Goal: Transaction & Acquisition: Book appointment/travel/reservation

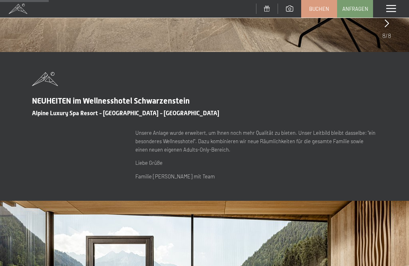
scroll to position [255, 0]
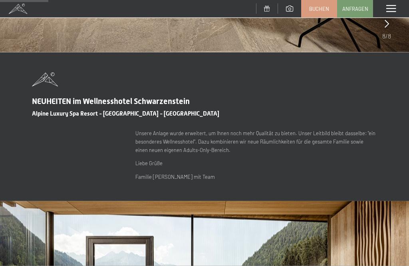
click at [401, 7] on div "Menü" at bounding box center [391, 9] width 36 height 18
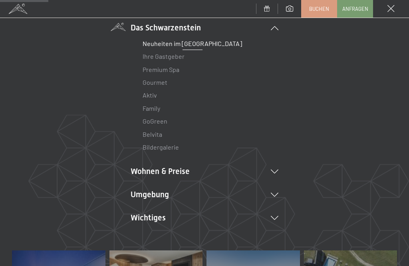
scroll to position [64, 0]
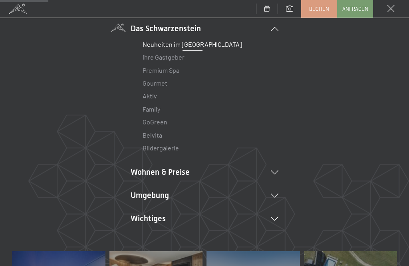
click at [165, 57] on link "Ihre Gastgeber" at bounding box center [164, 57] width 42 height 8
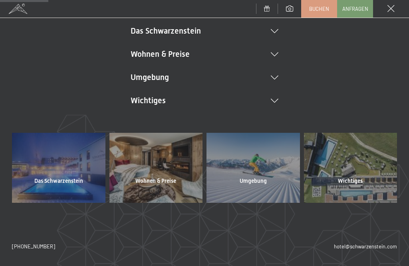
scroll to position [62, 0]
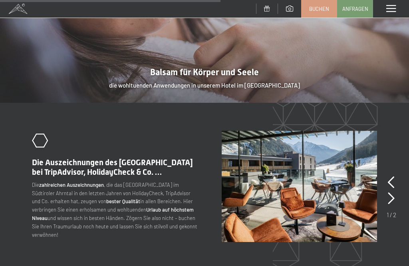
scroll to position [1145, 0]
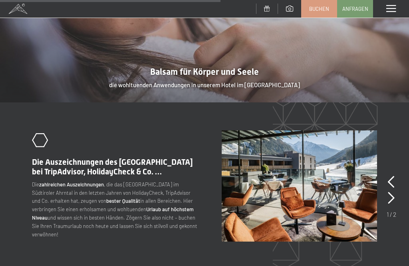
click at [182, 180] on p "Die zahlreichen Auszeichnungen , die das [GEOGRAPHIC_DATA] im Südtiroler Ahrnta…" at bounding box center [116, 209] width 168 height 58
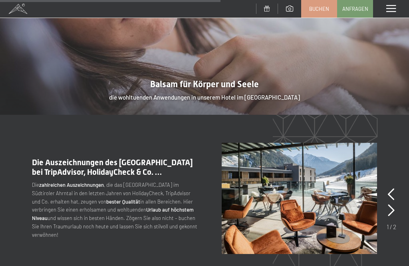
scroll to position [1128, 0]
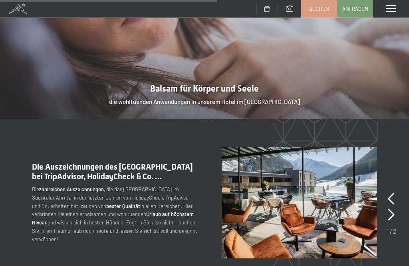
click at [394, 209] on icon at bounding box center [391, 215] width 7 height 12
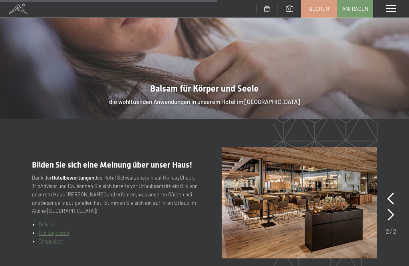
click at [390, 209] on icon at bounding box center [391, 215] width 7 height 12
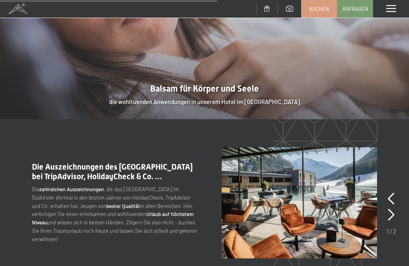
click at [394, 209] on icon at bounding box center [391, 215] width 7 height 12
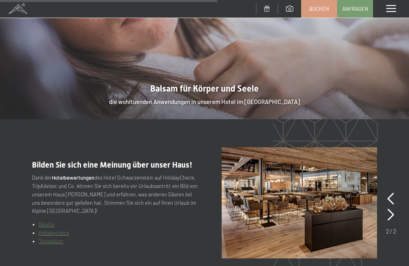
click at [389, 209] on icon at bounding box center [391, 215] width 7 height 12
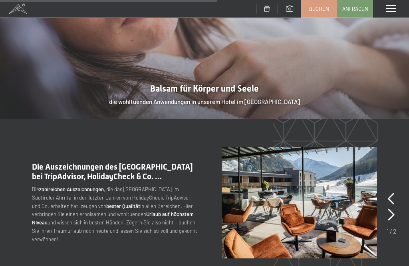
click at [393, 209] on icon at bounding box center [391, 215] width 7 height 12
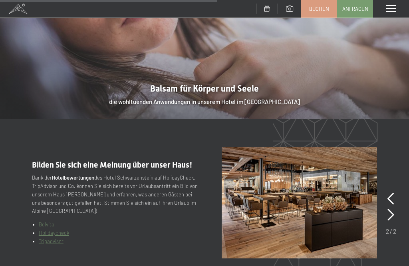
click at [393, 209] on icon at bounding box center [391, 215] width 7 height 12
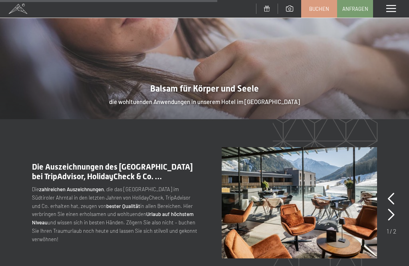
click at [393, 193] on icon at bounding box center [391, 199] width 7 height 12
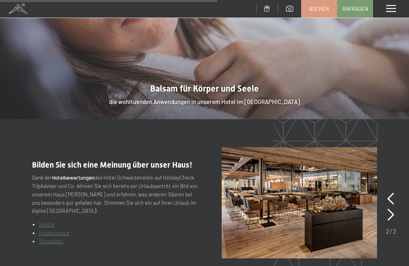
click at [393, 193] on icon at bounding box center [391, 199] width 7 height 12
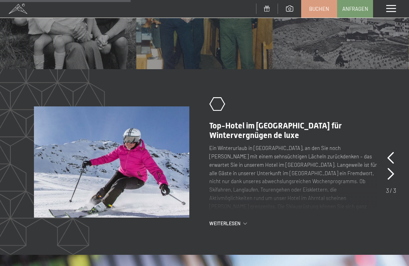
scroll to position [685, 0]
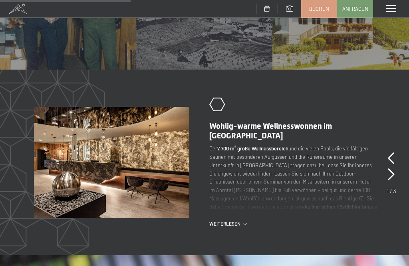
click at [392, 5] on span at bounding box center [391, 8] width 10 height 7
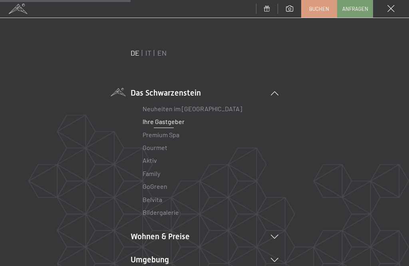
click at [167, 137] on link "Premium Spa" at bounding box center [161, 135] width 37 height 8
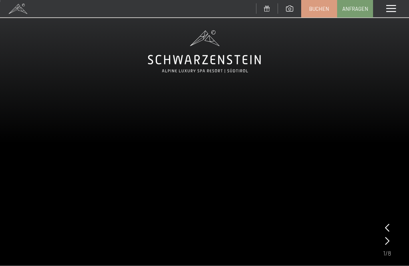
scroll to position [12, 0]
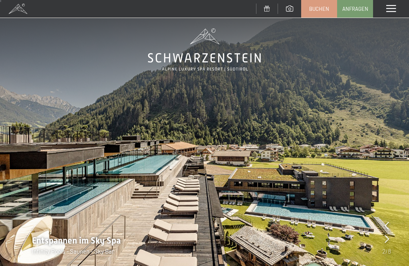
click at [394, 205] on img at bounding box center [204, 141] width 409 height 307
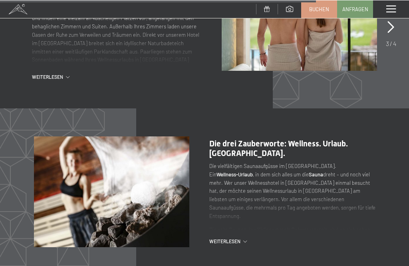
scroll to position [2674, 0]
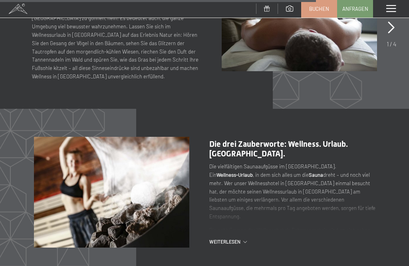
click at [248, 238] on div "Weiterlesen" at bounding box center [293, 241] width 168 height 7
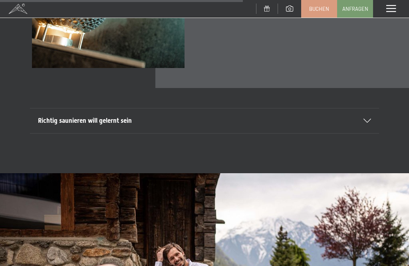
scroll to position [2096, 0]
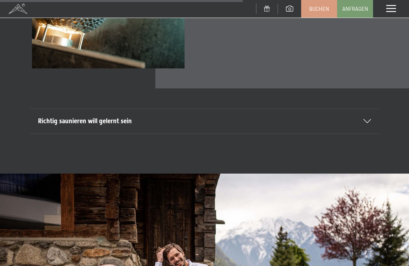
click at [367, 123] on icon at bounding box center [368, 121] width 8 height 4
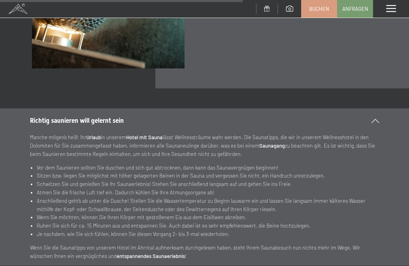
click at [377, 123] on div at bounding box center [371, 121] width 18 height 4
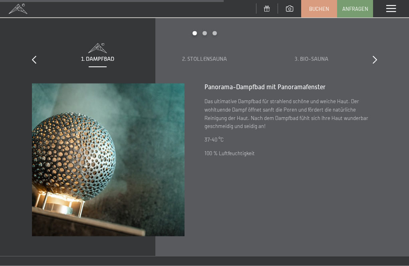
scroll to position [1929, 0]
click at [376, 63] on icon at bounding box center [375, 59] width 4 height 8
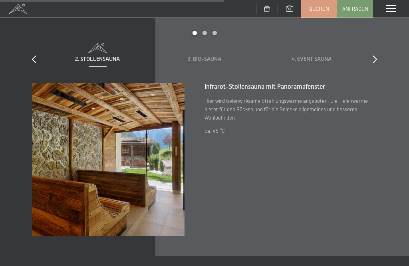
click at [372, 72] on div "slide 2 to 4 of 8 1. Dampfbad 2. Stollensauna 3. Bio-Sauna 4. Event Sauna 5. Kr…" at bounding box center [204, 57] width 345 height 52
click at [375, 63] on icon at bounding box center [375, 59] width 4 height 8
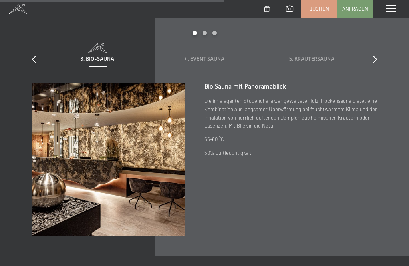
click at [376, 62] on icon at bounding box center [375, 59] width 4 height 8
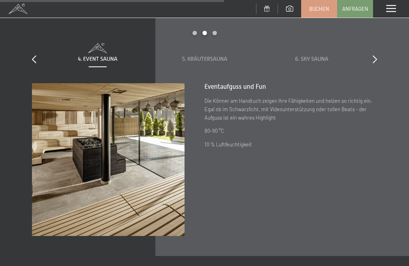
click at [376, 63] on icon at bounding box center [375, 59] width 4 height 8
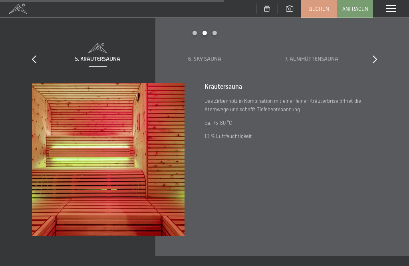
click at [376, 63] on icon at bounding box center [375, 59] width 4 height 8
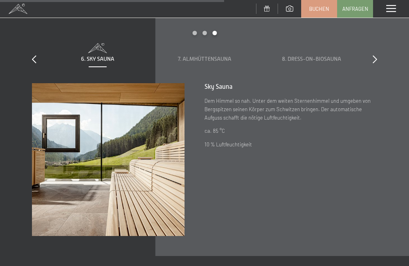
click at [376, 63] on icon at bounding box center [375, 59] width 4 height 8
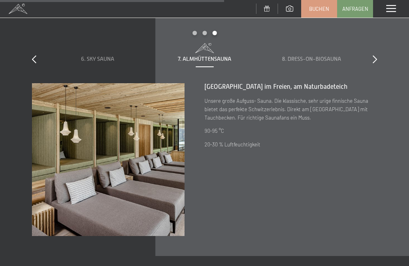
click at [374, 63] on icon at bounding box center [375, 59] width 4 height 8
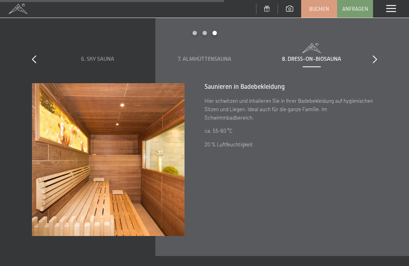
click at [377, 63] on icon at bounding box center [375, 59] width 4 height 8
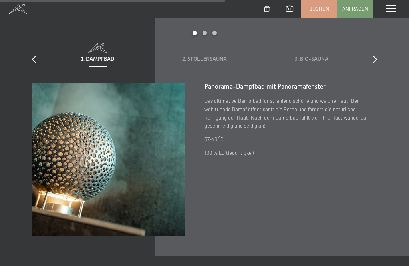
click at [376, 62] on icon at bounding box center [375, 59] width 4 height 8
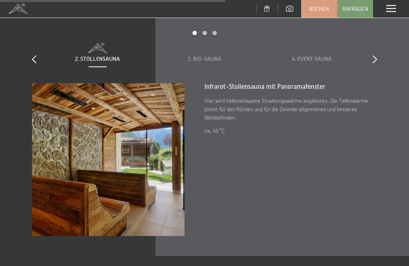
click at [373, 63] on icon at bounding box center [375, 59] width 4 height 8
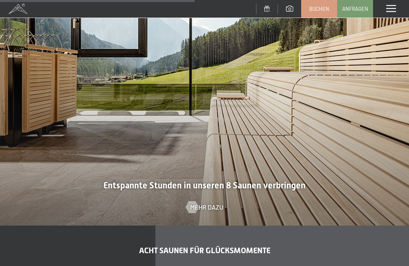
scroll to position [1688, 0]
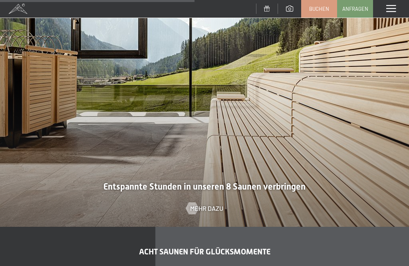
click at [395, 8] on span at bounding box center [391, 8] width 10 height 7
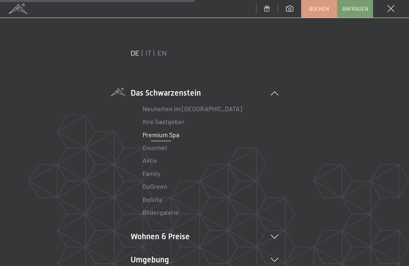
click at [159, 151] on link "Gourmet" at bounding box center [155, 147] width 25 height 8
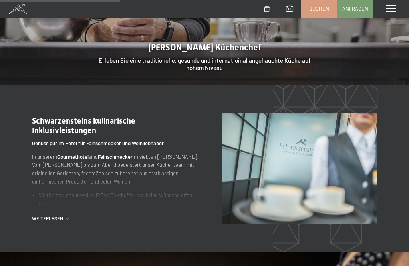
scroll to position [697, 0]
click at [49, 215] on span "Weiterlesen" at bounding box center [49, 218] width 34 height 7
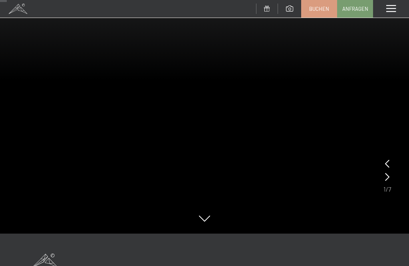
scroll to position [0, 0]
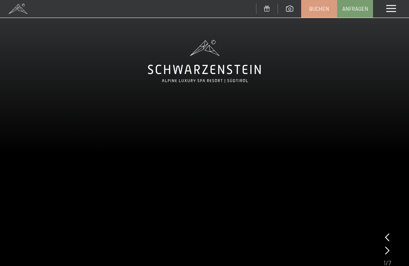
click at [392, 252] on video at bounding box center [204, 153] width 409 height 307
click at [392, 250] on video at bounding box center [204, 153] width 409 height 307
click at [388, 243] on div at bounding box center [387, 237] width 4 height 11
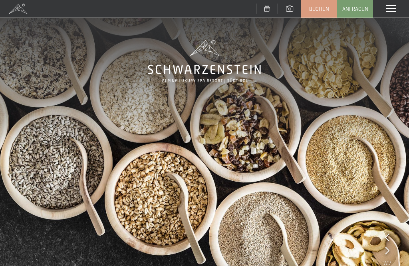
click at [389, 247] on icon at bounding box center [387, 250] width 4 height 8
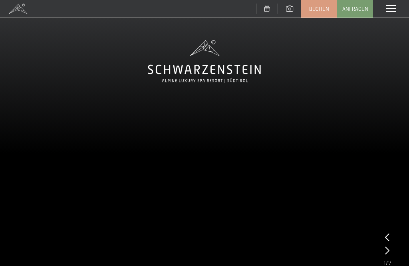
click at [389, 252] on icon at bounding box center [387, 250] width 4 height 8
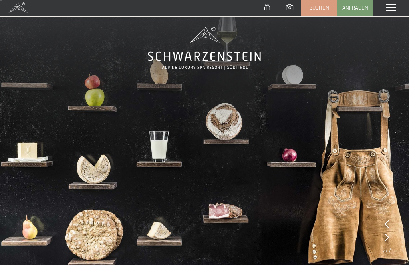
scroll to position [16, 0]
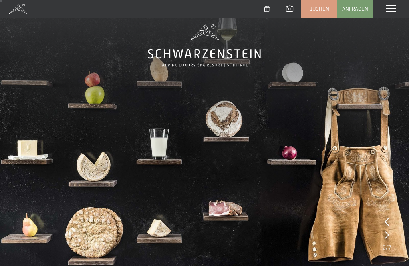
click at [404, 222] on img at bounding box center [204, 137] width 409 height 307
click at [392, 235] on img at bounding box center [204, 137] width 409 height 307
click at [388, 234] on icon at bounding box center [387, 235] width 4 height 8
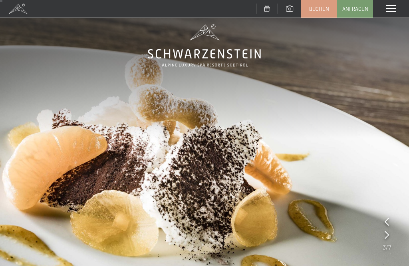
click at [392, 238] on img at bounding box center [204, 137] width 409 height 307
click at [392, 237] on img at bounding box center [204, 137] width 409 height 307
click at [393, 235] on img at bounding box center [204, 137] width 409 height 307
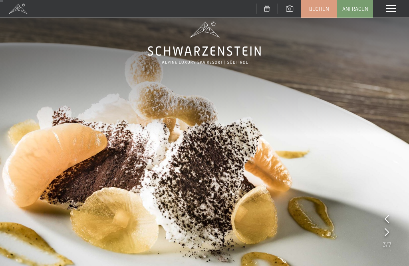
click at [388, 233] on icon at bounding box center [387, 232] width 4 height 8
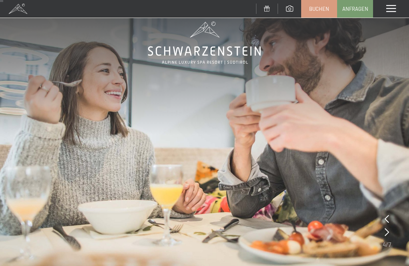
click at [389, 233] on icon at bounding box center [387, 232] width 4 height 8
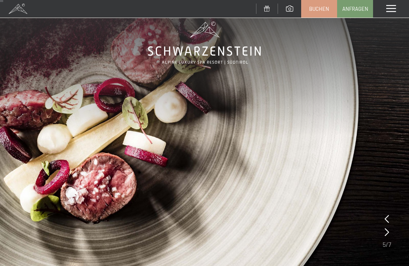
click at [388, 233] on icon at bounding box center [387, 232] width 4 height 8
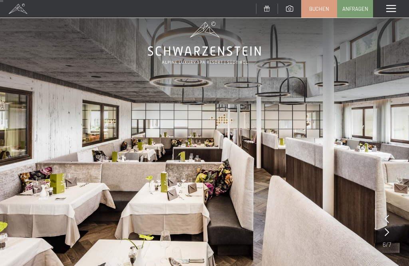
click at [388, 231] on icon at bounding box center [387, 232] width 4 height 8
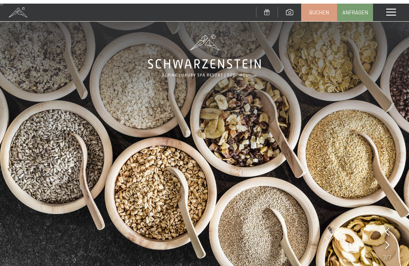
scroll to position [0, 0]
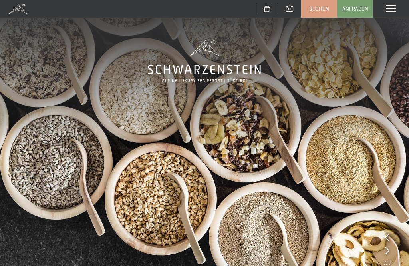
click at [394, 8] on span at bounding box center [391, 8] width 10 height 7
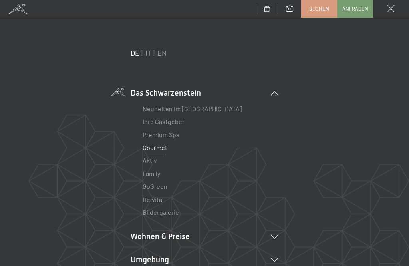
click at [173, 214] on link "Bildergalerie" at bounding box center [161, 212] width 36 height 8
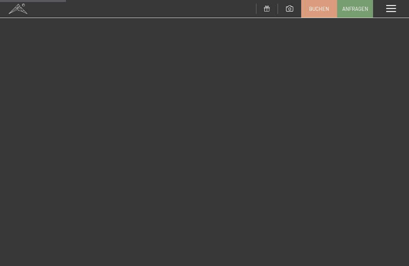
scroll to position [1337, 0]
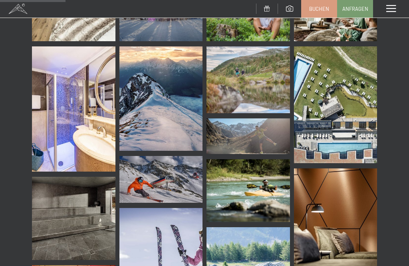
click at [356, 97] on img at bounding box center [336, 104] width 84 height 117
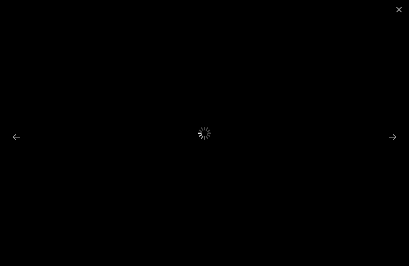
click at [398, 145] on button "Next slide" at bounding box center [392, 137] width 17 height 16
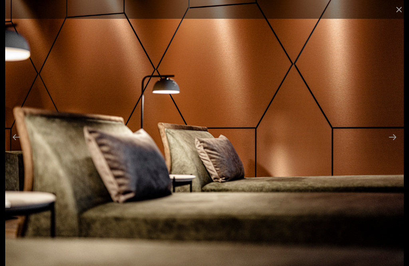
click at [399, 145] on button "Next slide" at bounding box center [392, 137] width 17 height 16
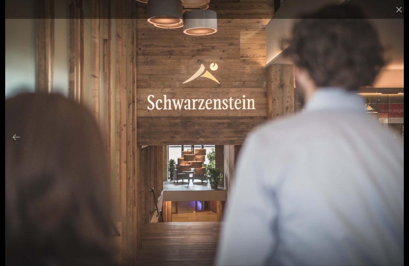
click at [400, 145] on button "Next slide" at bounding box center [392, 137] width 17 height 16
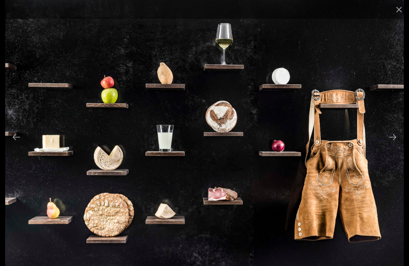
click at [394, 145] on button "Next slide" at bounding box center [392, 137] width 17 height 16
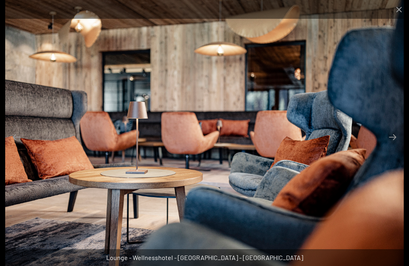
click at [397, 145] on button "Next slide" at bounding box center [392, 137] width 17 height 16
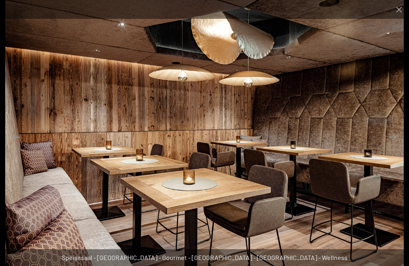
click at [394, 145] on button "Next slide" at bounding box center [392, 137] width 17 height 16
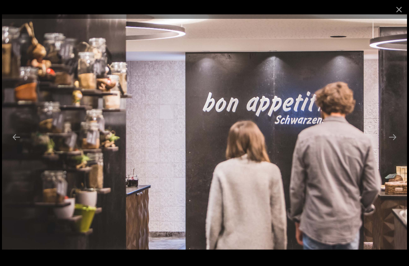
click at [392, 145] on button "Next slide" at bounding box center [392, 137] width 17 height 16
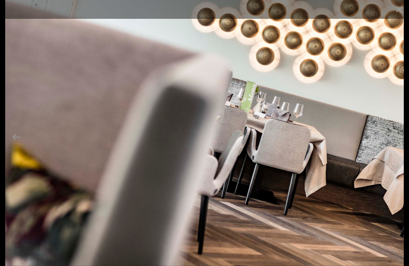
click at [397, 145] on button "Next slide" at bounding box center [392, 137] width 17 height 16
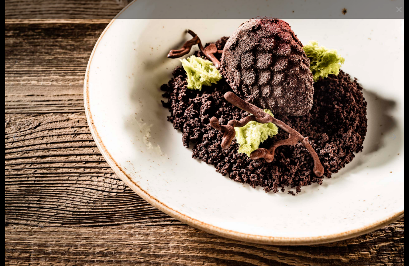
click at [396, 145] on button "Next slide" at bounding box center [392, 137] width 17 height 16
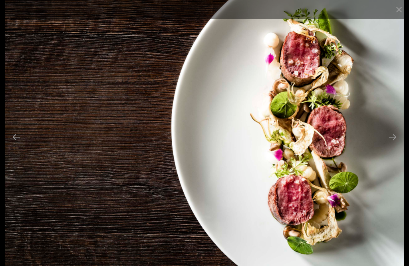
click at [395, 145] on button "Next slide" at bounding box center [392, 137] width 17 height 16
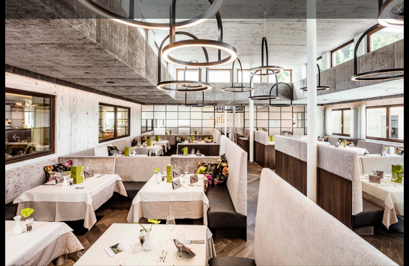
click at [396, 145] on button "Next slide" at bounding box center [392, 137] width 17 height 16
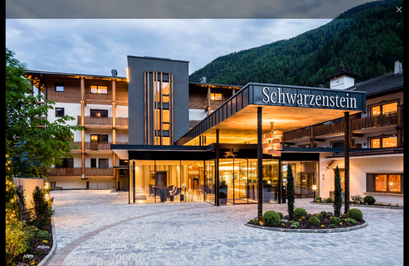
click at [396, 145] on button "Next slide" at bounding box center [392, 137] width 17 height 16
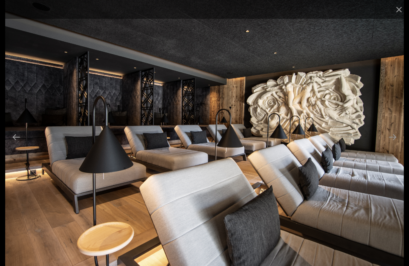
click at [396, 145] on button "Next slide" at bounding box center [392, 137] width 17 height 16
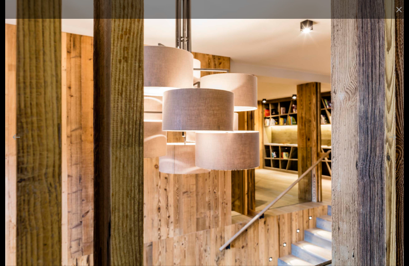
click at [392, 145] on button "Next slide" at bounding box center [392, 137] width 17 height 16
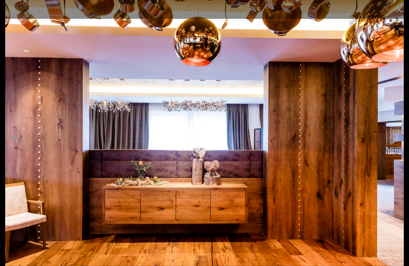
click at [397, 145] on button "Next slide" at bounding box center [392, 137] width 17 height 16
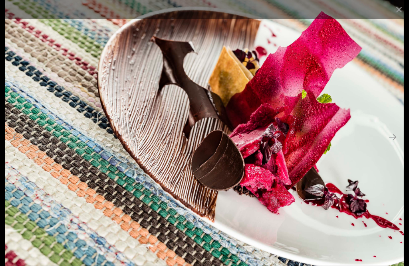
click at [398, 143] on button "Next slide" at bounding box center [392, 137] width 17 height 16
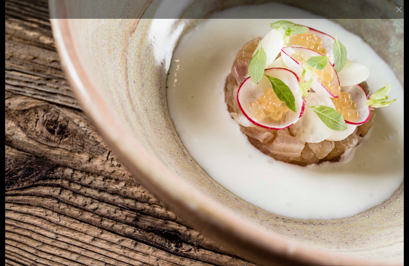
click at [398, 145] on button "Next slide" at bounding box center [392, 137] width 17 height 16
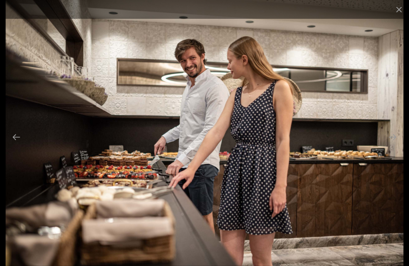
click at [396, 145] on button "Next slide" at bounding box center [392, 137] width 17 height 16
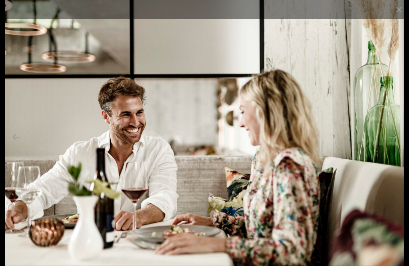
click at [394, 145] on button "Next slide" at bounding box center [392, 137] width 17 height 16
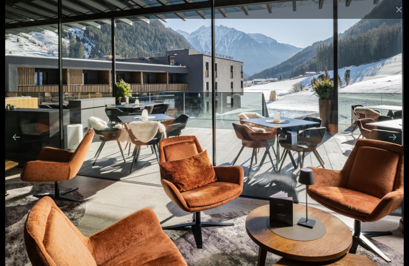
click at [398, 145] on button "Next slide" at bounding box center [392, 137] width 17 height 16
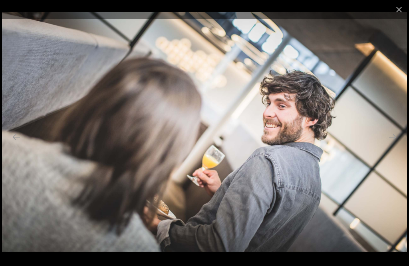
click at [395, 145] on button "Next slide" at bounding box center [392, 137] width 17 height 16
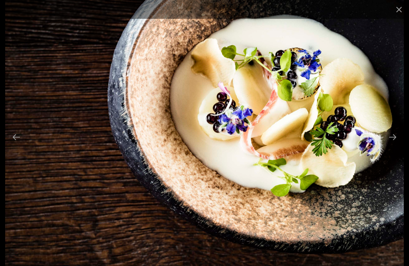
click at [395, 145] on button "Next slide" at bounding box center [392, 137] width 17 height 16
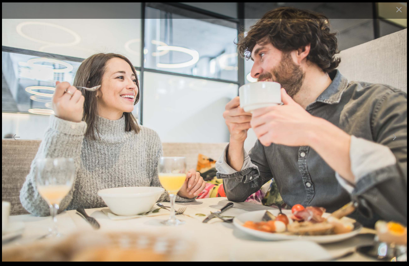
click at [398, 145] on button "Next slide" at bounding box center [392, 137] width 17 height 16
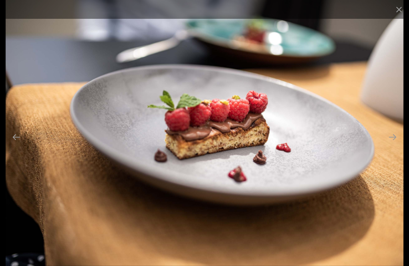
click at [396, 145] on button "Next slide" at bounding box center [392, 137] width 17 height 16
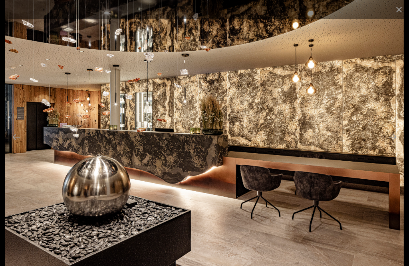
click at [399, 145] on button "Next slide" at bounding box center [392, 137] width 17 height 16
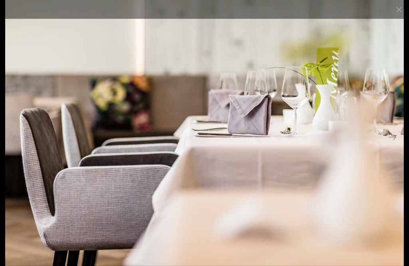
click at [394, 145] on button "Next slide" at bounding box center [392, 137] width 17 height 16
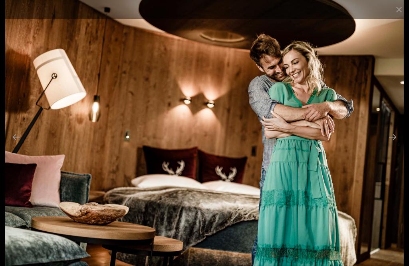
click at [396, 145] on button "Next slide" at bounding box center [392, 137] width 17 height 16
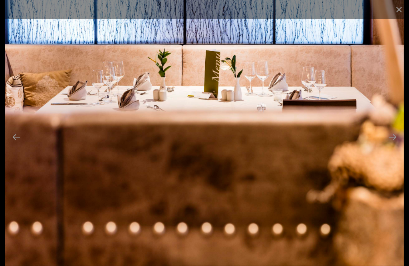
click at [398, 145] on button "Next slide" at bounding box center [392, 137] width 17 height 16
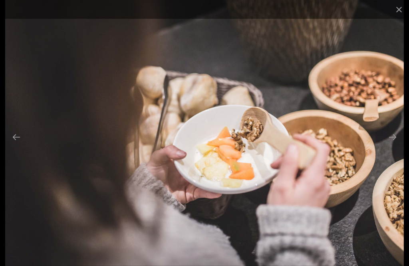
click at [397, 145] on button "Next slide" at bounding box center [392, 137] width 17 height 16
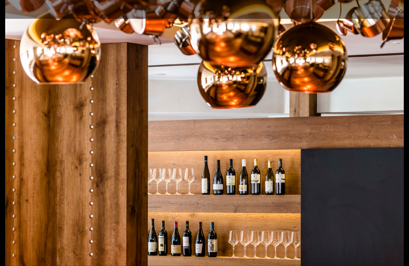
click at [397, 145] on button "Next slide" at bounding box center [392, 137] width 17 height 16
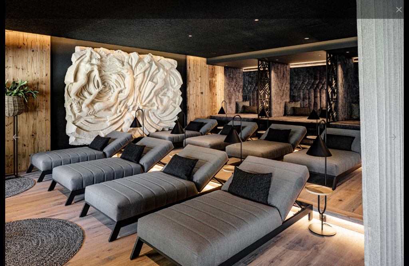
click at [395, 145] on button "Next slide" at bounding box center [392, 137] width 17 height 16
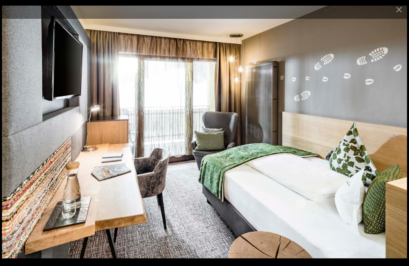
click at [398, 145] on button "Next slide" at bounding box center [392, 137] width 17 height 16
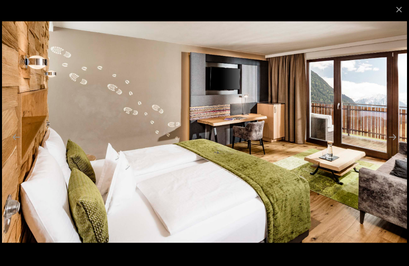
click at [395, 145] on button "Next slide" at bounding box center [392, 137] width 17 height 16
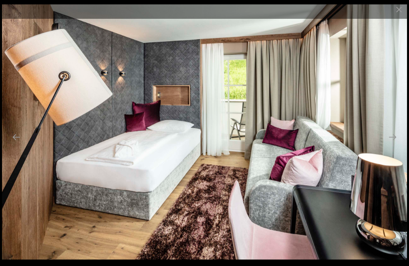
click at [395, 145] on button "Next slide" at bounding box center [392, 137] width 17 height 16
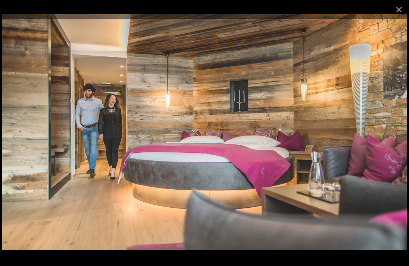
click at [395, 145] on button "Next slide" at bounding box center [392, 137] width 17 height 16
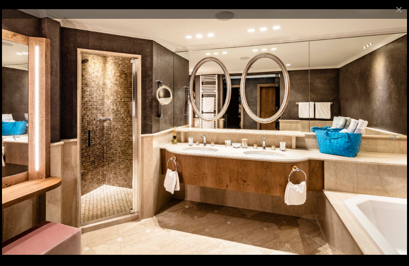
click at [396, 145] on button "Next slide" at bounding box center [392, 137] width 17 height 16
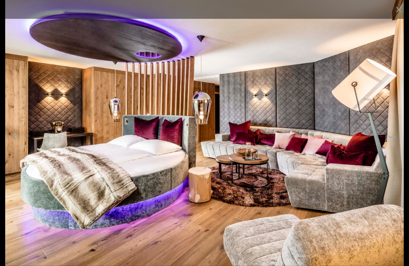
click at [395, 145] on button "Next slide" at bounding box center [392, 137] width 17 height 16
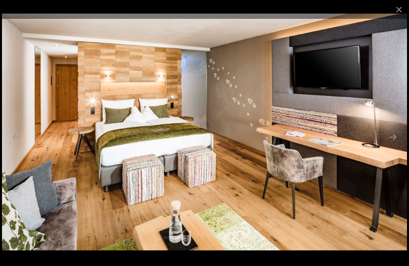
click at [392, 145] on button "Next slide" at bounding box center [392, 137] width 17 height 16
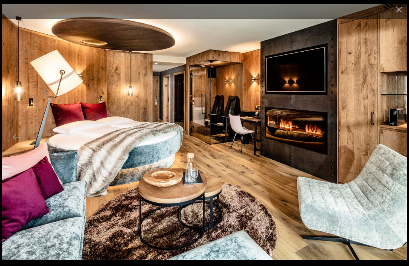
click at [393, 143] on button "Next slide" at bounding box center [392, 137] width 17 height 16
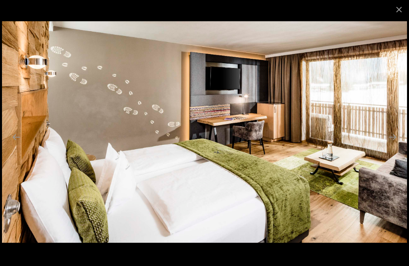
click at [394, 145] on button "Next slide" at bounding box center [392, 137] width 17 height 16
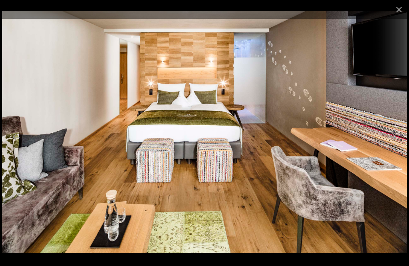
click at [396, 145] on button "Next slide" at bounding box center [392, 137] width 17 height 16
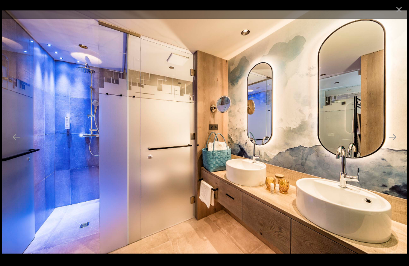
click at [396, 145] on button "Next slide" at bounding box center [392, 137] width 17 height 16
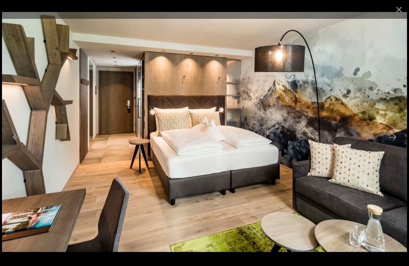
click at [396, 145] on button "Next slide" at bounding box center [392, 137] width 17 height 16
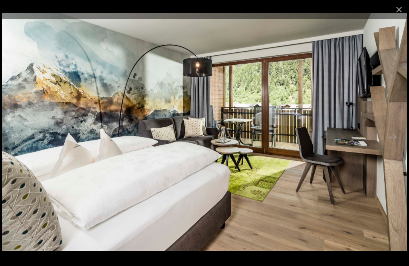
click at [392, 145] on button "Next slide" at bounding box center [392, 137] width 17 height 16
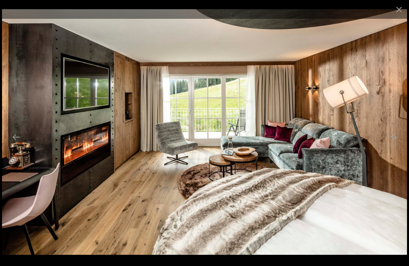
click at [395, 145] on button "Next slide" at bounding box center [392, 137] width 17 height 16
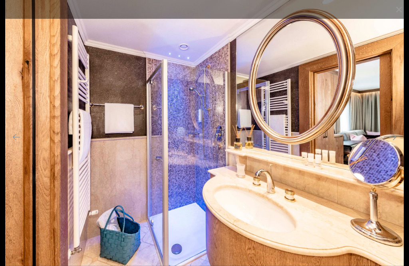
click at [396, 145] on button "Next slide" at bounding box center [392, 137] width 17 height 16
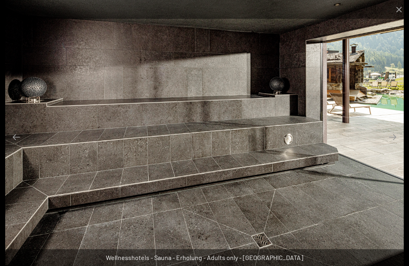
click at [396, 145] on button "Next slide" at bounding box center [392, 137] width 17 height 16
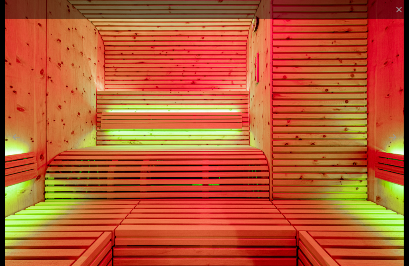
click at [395, 145] on button "Next slide" at bounding box center [392, 137] width 17 height 16
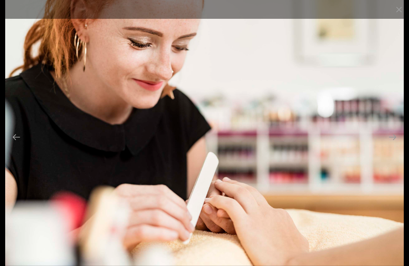
click at [399, 145] on button "Next slide" at bounding box center [392, 137] width 17 height 16
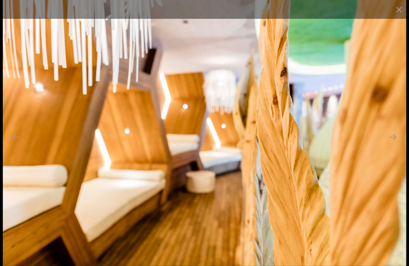
click at [398, 145] on button "Next slide" at bounding box center [392, 137] width 17 height 16
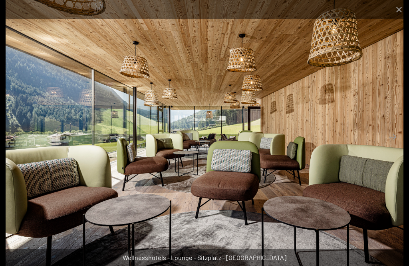
click at [396, 145] on button "Next slide" at bounding box center [392, 137] width 17 height 16
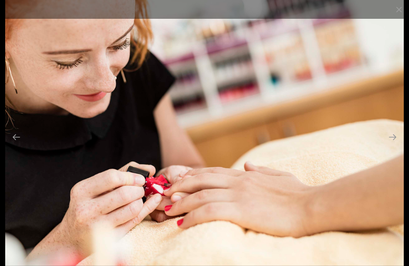
click at [399, 145] on button "Next slide" at bounding box center [392, 137] width 17 height 16
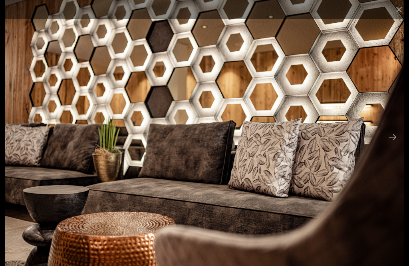
click at [394, 145] on button "Next slide" at bounding box center [392, 137] width 17 height 16
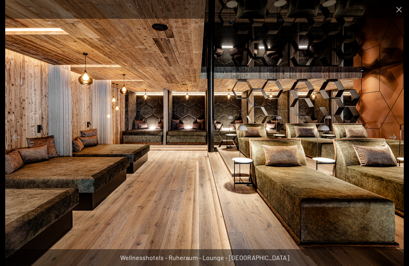
click at [395, 145] on button "Next slide" at bounding box center [392, 137] width 17 height 16
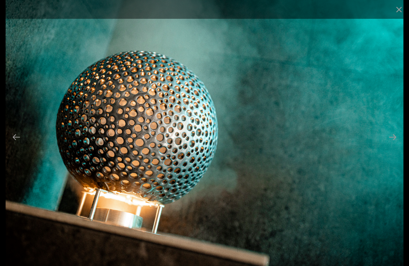
click at [393, 145] on button "Next slide" at bounding box center [392, 137] width 17 height 16
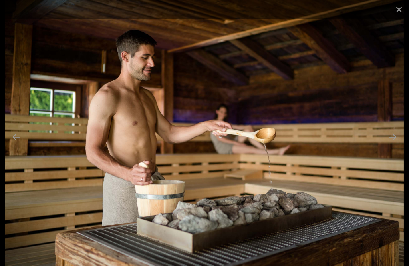
click at [397, 145] on button "Next slide" at bounding box center [392, 137] width 17 height 16
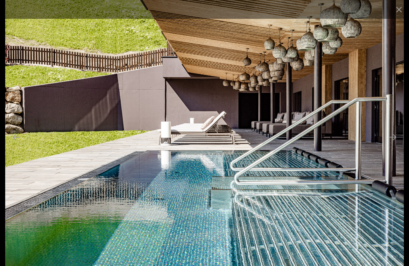
click at [394, 145] on button "Next slide" at bounding box center [392, 137] width 17 height 16
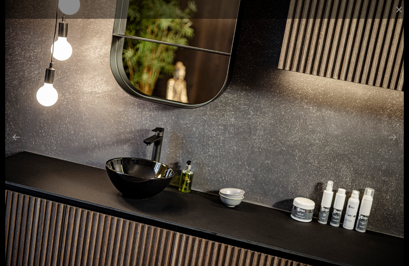
click at [395, 145] on button "Next slide" at bounding box center [392, 137] width 17 height 16
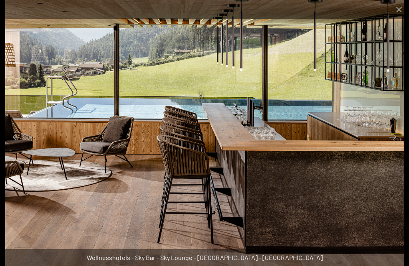
click at [396, 145] on button "Next slide" at bounding box center [392, 137] width 17 height 16
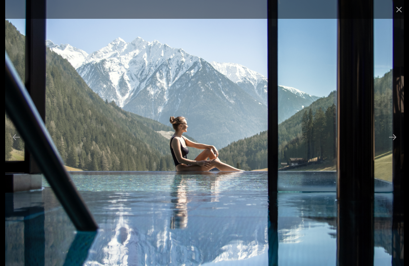
click at [396, 145] on button "Next slide" at bounding box center [392, 137] width 17 height 16
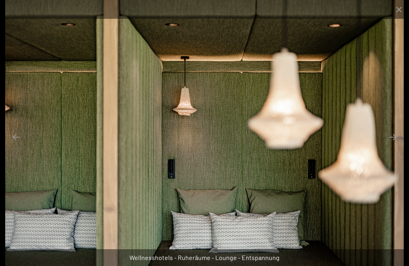
click at [395, 145] on button "Next slide" at bounding box center [392, 137] width 17 height 16
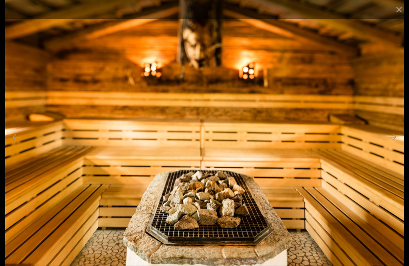
click at [394, 145] on button "Next slide" at bounding box center [392, 137] width 17 height 16
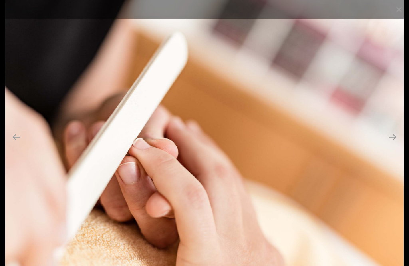
click at [395, 145] on button "Next slide" at bounding box center [392, 137] width 17 height 16
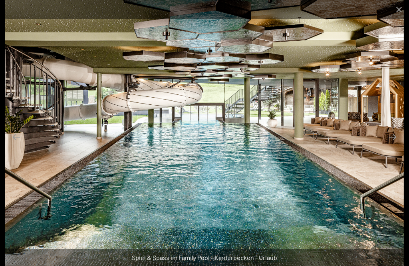
click at [395, 145] on button "Next slide" at bounding box center [392, 137] width 17 height 16
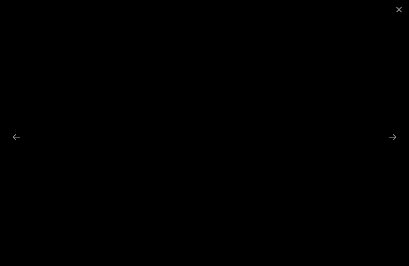
click at [394, 145] on button "Next slide" at bounding box center [392, 137] width 17 height 16
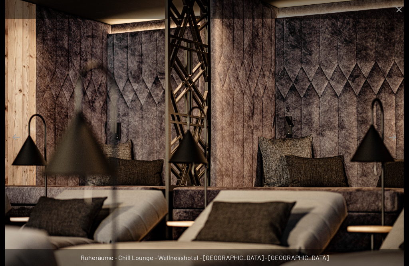
click at [398, 145] on button "Next slide" at bounding box center [392, 137] width 17 height 16
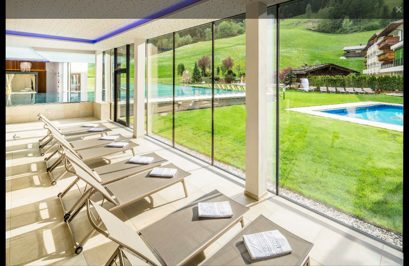
click at [395, 145] on button "Next slide" at bounding box center [392, 137] width 17 height 16
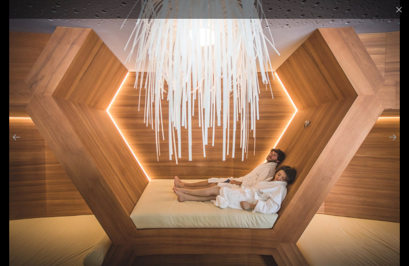
click at [396, 145] on button "Next slide" at bounding box center [392, 137] width 17 height 16
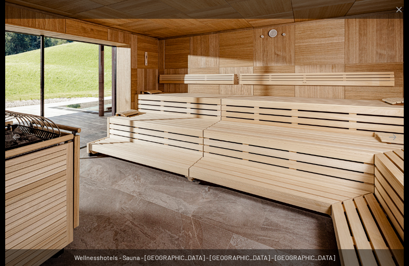
click at [396, 145] on button "Next slide" at bounding box center [392, 137] width 17 height 16
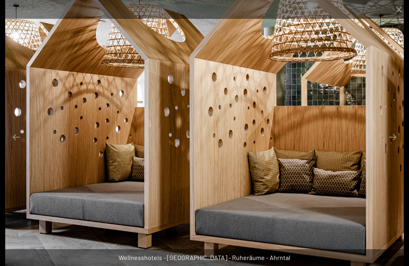
click at [396, 145] on button "Next slide" at bounding box center [392, 137] width 17 height 16
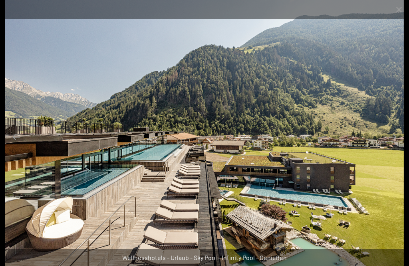
click at [393, 145] on button "Next slide" at bounding box center [392, 137] width 17 height 16
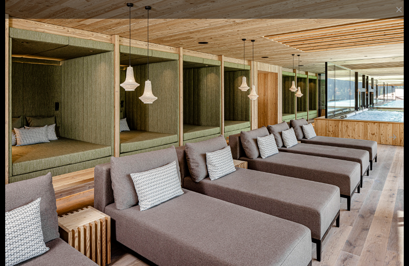
click at [395, 145] on button "Next slide" at bounding box center [392, 137] width 17 height 16
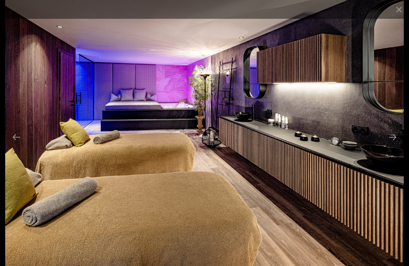
click at [393, 145] on button "Next slide" at bounding box center [392, 137] width 17 height 16
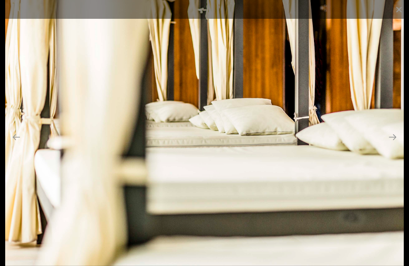
click at [394, 145] on button "Next slide" at bounding box center [392, 137] width 17 height 16
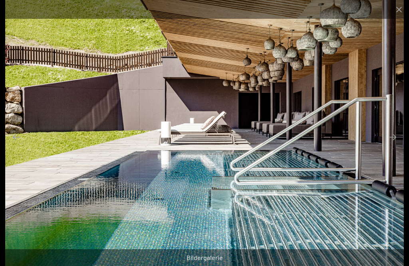
click at [398, 145] on button "Next slide" at bounding box center [392, 137] width 17 height 16
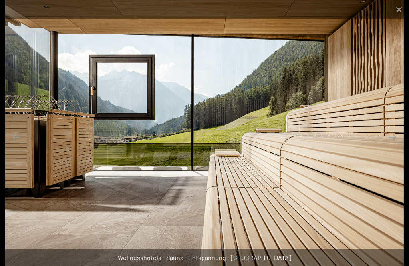
click at [398, 145] on button "Next slide" at bounding box center [392, 137] width 17 height 16
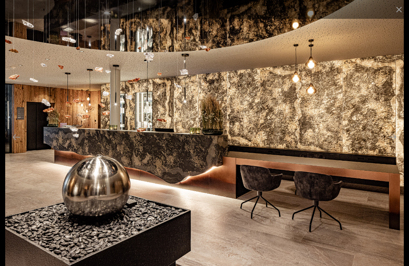
click at [394, 145] on button "Next slide" at bounding box center [392, 137] width 17 height 16
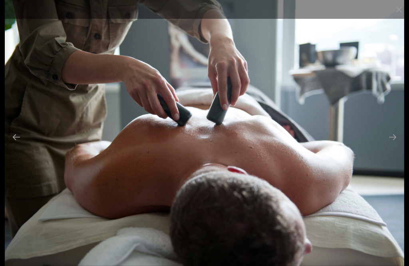
click at [398, 145] on button "Next slide" at bounding box center [392, 137] width 17 height 16
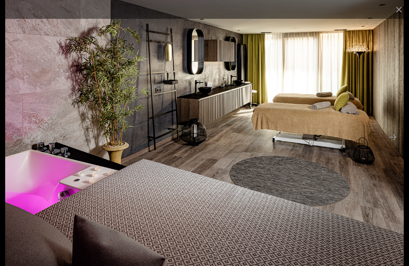
click at [397, 145] on button "Next slide" at bounding box center [392, 137] width 17 height 16
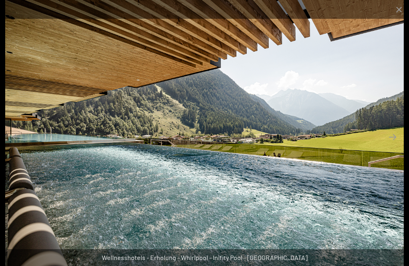
click at [397, 145] on button "Next slide" at bounding box center [392, 137] width 17 height 16
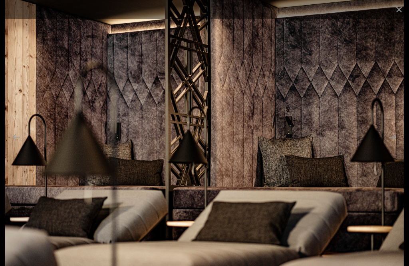
click at [399, 145] on button "Next slide" at bounding box center [392, 137] width 17 height 16
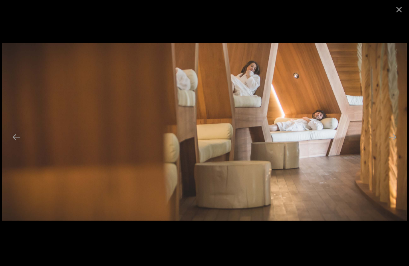
click at [394, 145] on button "Next slide" at bounding box center [392, 137] width 17 height 16
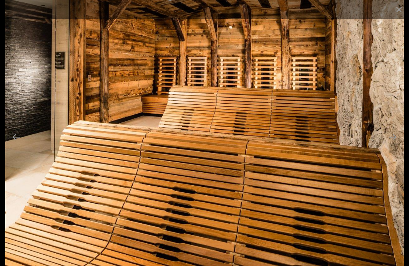
click at [396, 145] on button "Next slide" at bounding box center [392, 137] width 17 height 16
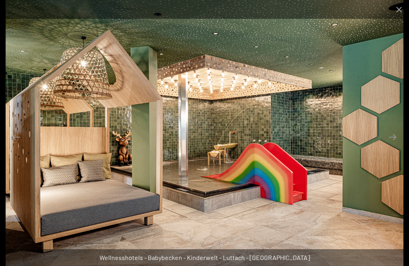
click at [396, 145] on button "Next slide" at bounding box center [392, 137] width 17 height 16
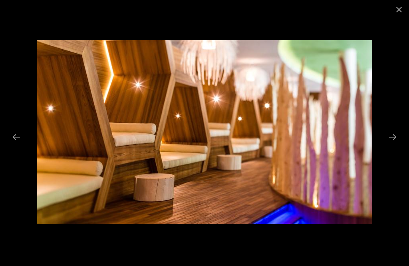
click at [397, 145] on button "Next slide" at bounding box center [392, 137] width 17 height 16
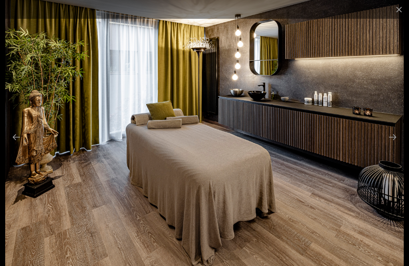
click at [395, 145] on button "Next slide" at bounding box center [392, 137] width 17 height 16
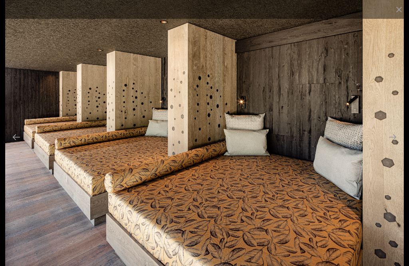
click at [397, 145] on button "Next slide" at bounding box center [392, 137] width 17 height 16
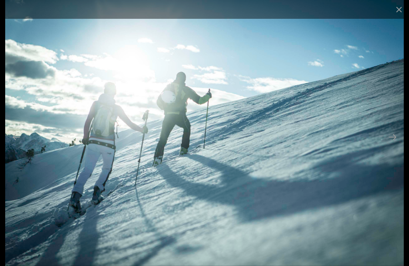
click at [398, 145] on button "Next slide" at bounding box center [392, 137] width 17 height 16
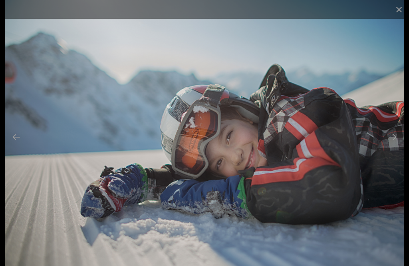
click at [397, 145] on button "Next slide" at bounding box center [392, 137] width 17 height 16
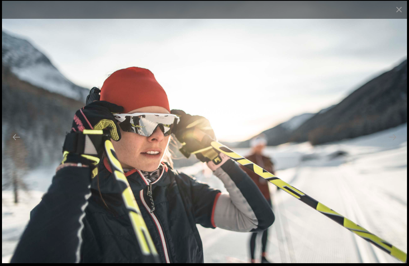
click at [397, 145] on button "Next slide" at bounding box center [392, 137] width 17 height 16
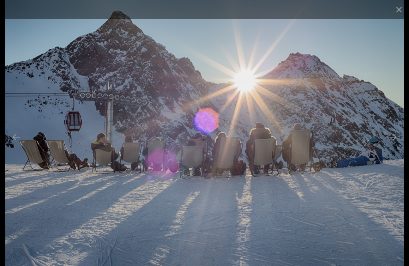
click at [396, 145] on button "Next slide" at bounding box center [392, 137] width 17 height 16
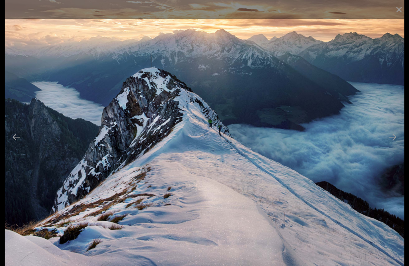
click at [398, 145] on button "Next slide" at bounding box center [392, 137] width 17 height 16
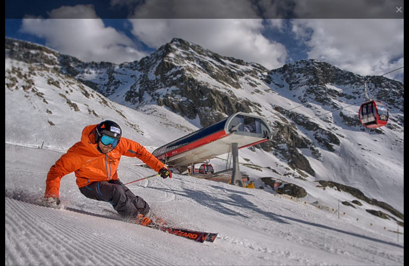
click at [398, 145] on button "Next slide" at bounding box center [392, 137] width 17 height 16
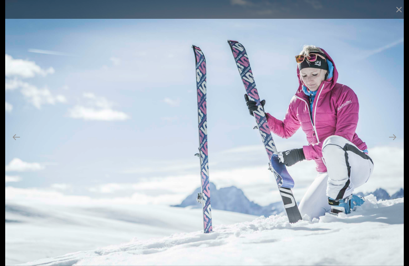
click at [397, 145] on button "Next slide" at bounding box center [392, 137] width 17 height 16
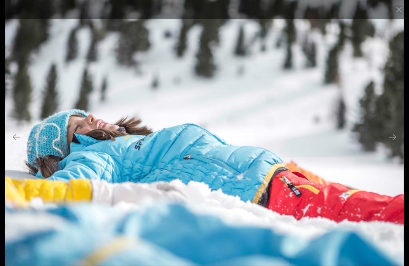
click at [396, 145] on button "Next slide" at bounding box center [392, 137] width 17 height 16
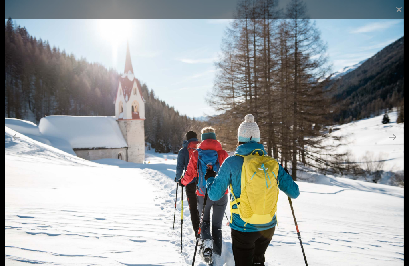
click at [400, 143] on button "Next slide" at bounding box center [392, 137] width 17 height 16
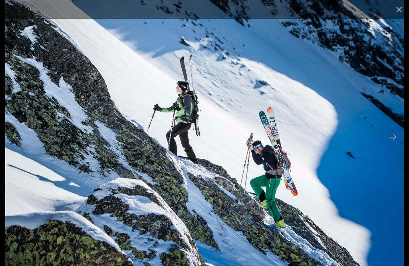
click at [399, 145] on button "Next slide" at bounding box center [392, 137] width 17 height 16
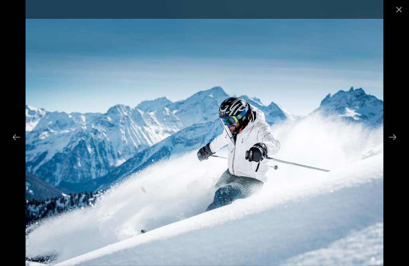
click at [396, 145] on button "Next slide" at bounding box center [392, 137] width 17 height 16
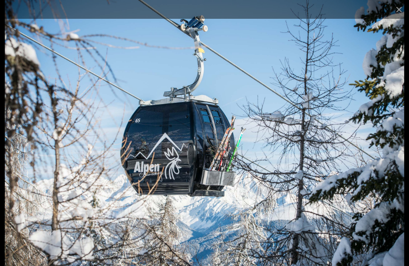
click at [397, 145] on button "Next slide" at bounding box center [392, 137] width 17 height 16
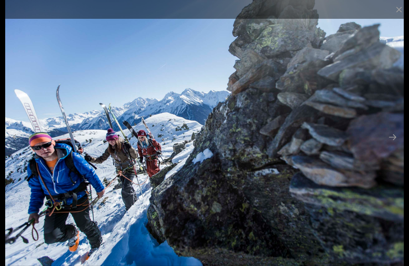
click at [396, 145] on button "Next slide" at bounding box center [392, 137] width 17 height 16
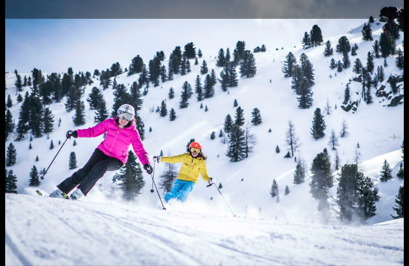
click at [396, 145] on button "Next slide" at bounding box center [392, 137] width 17 height 16
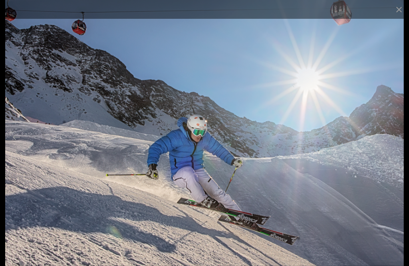
click at [395, 145] on button "Next slide" at bounding box center [392, 137] width 17 height 16
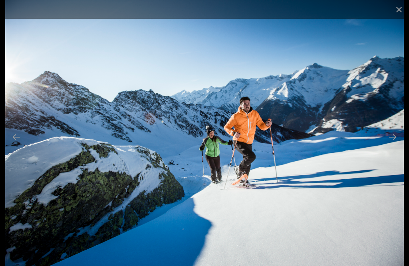
click at [397, 145] on button "Next slide" at bounding box center [392, 137] width 17 height 16
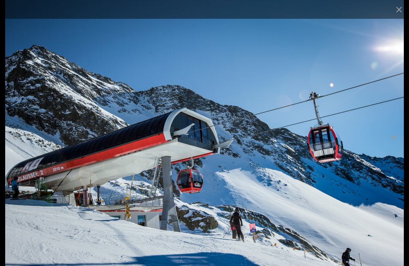
click at [395, 145] on button "Next slide" at bounding box center [392, 137] width 17 height 16
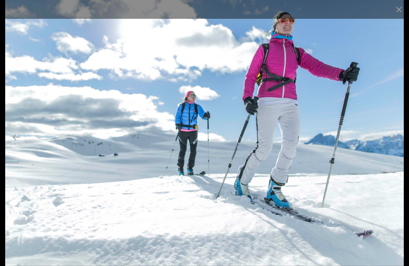
click at [396, 145] on button "Next slide" at bounding box center [392, 137] width 17 height 16
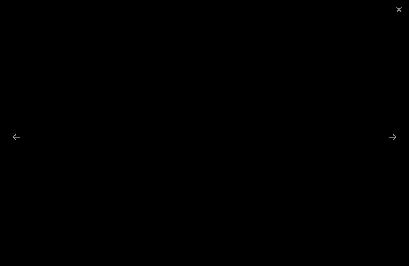
click at [396, 145] on button "Next slide" at bounding box center [392, 137] width 17 height 16
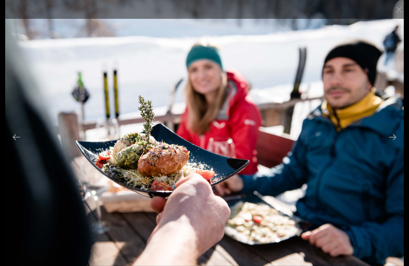
click at [395, 145] on button "Next slide" at bounding box center [392, 137] width 17 height 16
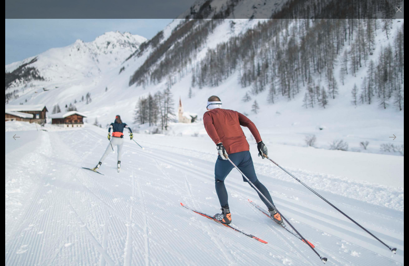
click at [398, 145] on button "Next slide" at bounding box center [392, 137] width 17 height 16
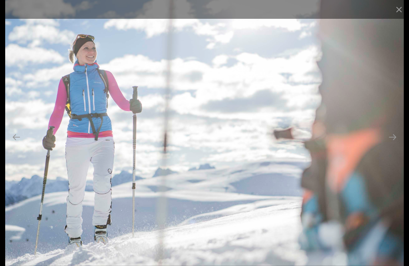
click at [395, 145] on button "Next slide" at bounding box center [392, 137] width 17 height 16
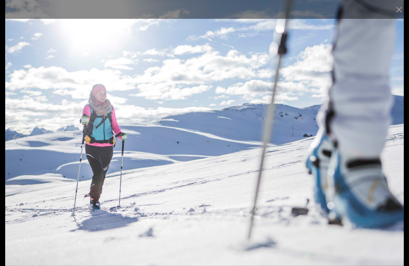
click at [398, 145] on button "Next slide" at bounding box center [392, 137] width 17 height 16
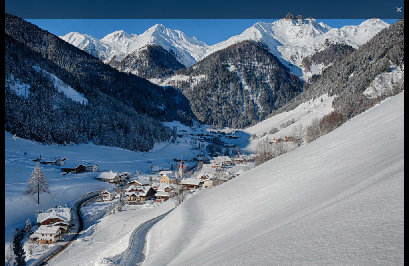
click at [398, 145] on button "Next slide" at bounding box center [392, 137] width 17 height 16
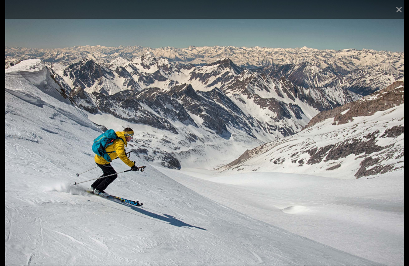
click at [396, 145] on button "Next slide" at bounding box center [392, 137] width 17 height 16
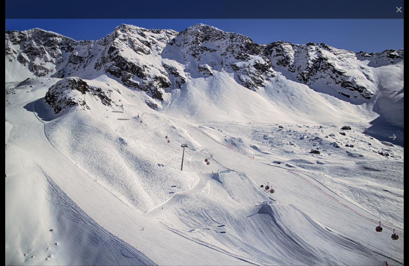
click at [393, 145] on button "Next slide" at bounding box center [392, 137] width 17 height 16
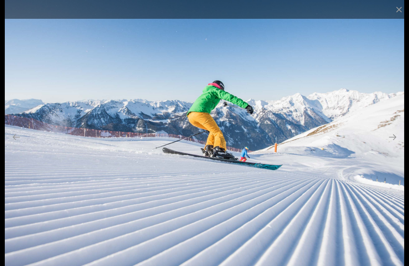
click at [398, 145] on button "Next slide" at bounding box center [392, 137] width 17 height 16
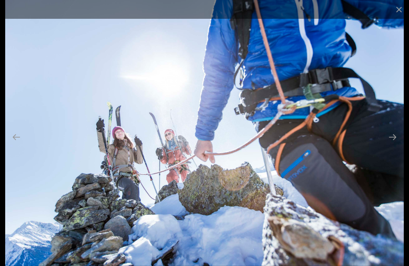
click at [394, 145] on button "Next slide" at bounding box center [392, 137] width 17 height 16
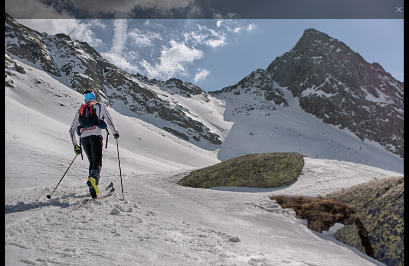
click at [394, 145] on button "Next slide" at bounding box center [392, 137] width 17 height 16
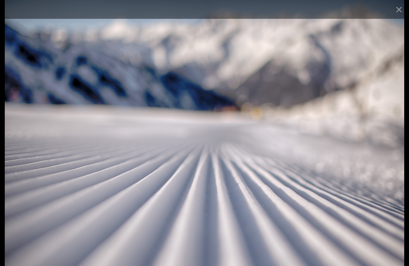
click at [395, 145] on button "Next slide" at bounding box center [392, 137] width 17 height 16
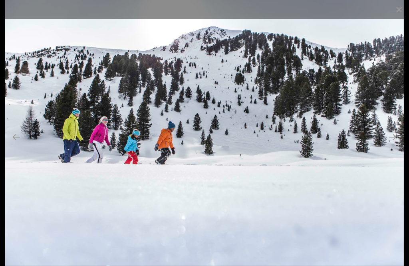
click at [395, 145] on button "Next slide" at bounding box center [392, 137] width 17 height 16
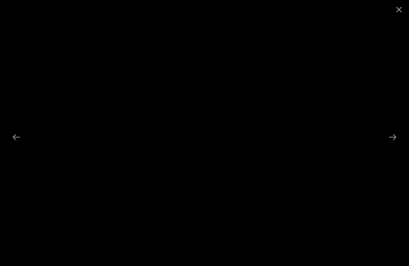
click at [396, 145] on button "Next slide" at bounding box center [392, 137] width 17 height 16
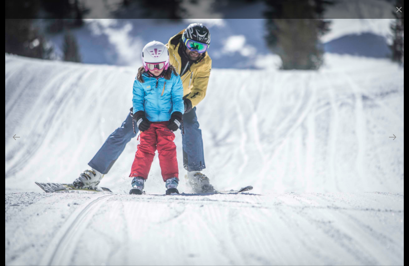
click at [396, 145] on button "Next slide" at bounding box center [392, 137] width 17 height 16
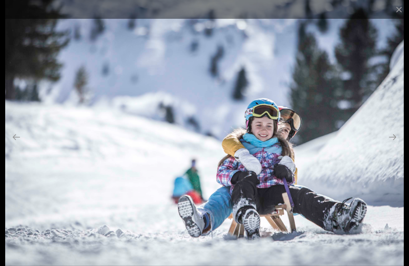
click at [396, 145] on button "Next slide" at bounding box center [392, 137] width 17 height 16
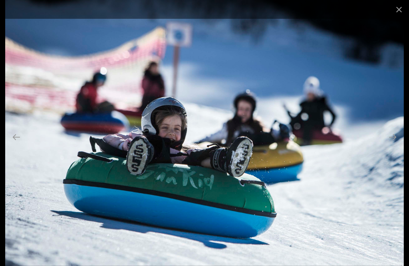
click at [398, 145] on button "Next slide" at bounding box center [392, 137] width 17 height 16
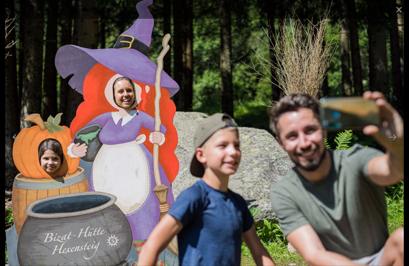
click at [397, 145] on button "Next slide" at bounding box center [392, 137] width 17 height 16
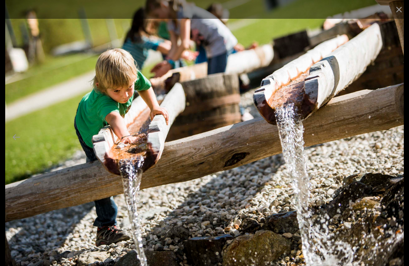
click at [396, 145] on button "Next slide" at bounding box center [392, 137] width 17 height 16
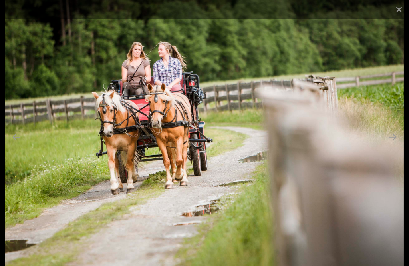
click at [395, 145] on button "Next slide" at bounding box center [392, 137] width 17 height 16
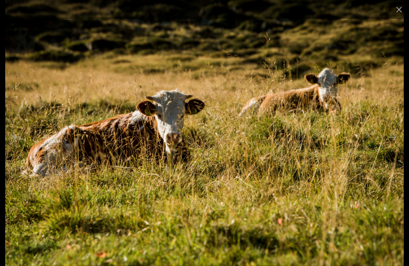
click at [396, 145] on button "Next slide" at bounding box center [392, 137] width 17 height 16
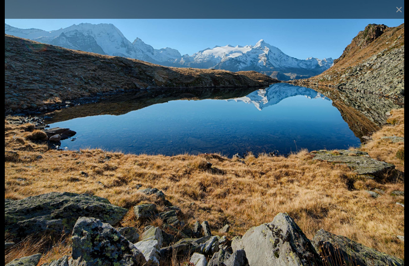
click at [396, 145] on button "Next slide" at bounding box center [392, 137] width 17 height 16
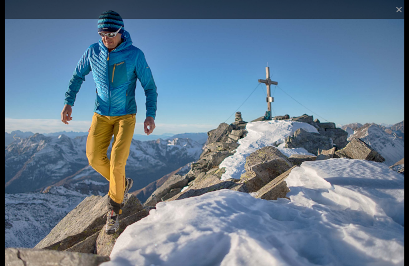
click at [393, 145] on button "Next slide" at bounding box center [392, 137] width 17 height 16
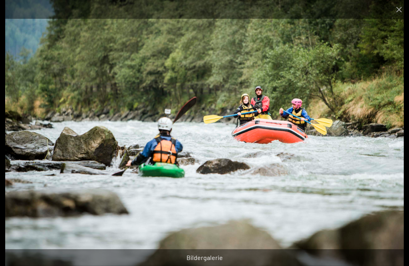
click at [398, 145] on button "Next slide" at bounding box center [392, 137] width 17 height 16
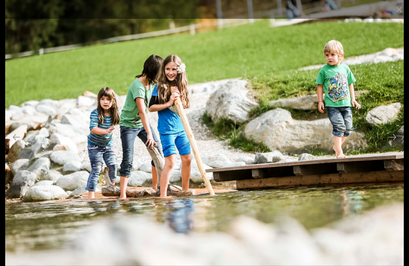
click at [394, 145] on button "Next slide" at bounding box center [392, 137] width 17 height 16
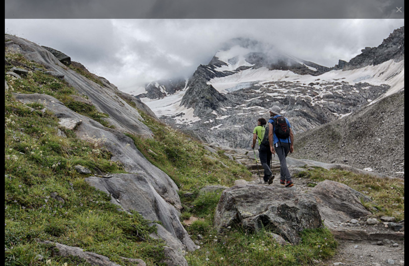
click at [395, 145] on button "Next slide" at bounding box center [392, 137] width 17 height 16
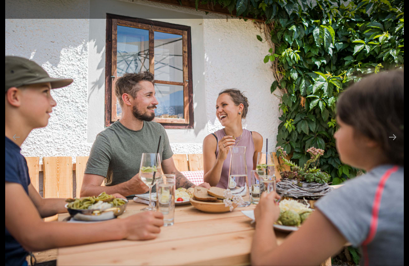
click at [397, 145] on button "Next slide" at bounding box center [392, 137] width 17 height 16
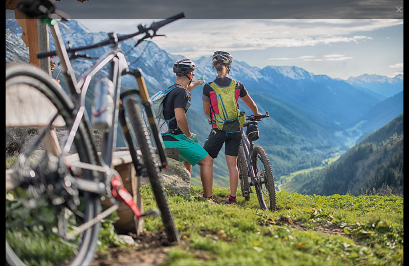
click at [397, 145] on button "Next slide" at bounding box center [392, 137] width 17 height 16
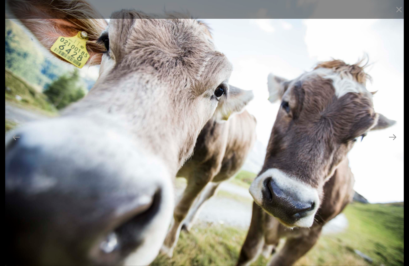
click at [399, 143] on button "Next slide" at bounding box center [392, 137] width 17 height 16
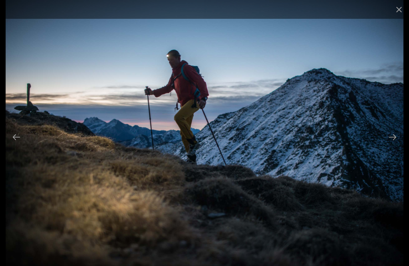
click at [399, 145] on button "Next slide" at bounding box center [392, 137] width 17 height 16
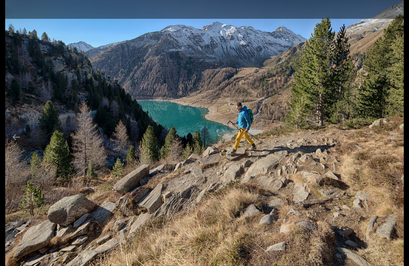
click at [398, 145] on button "Next slide" at bounding box center [392, 137] width 17 height 16
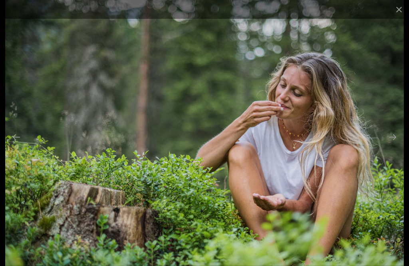
click at [395, 145] on button "Next slide" at bounding box center [392, 137] width 17 height 16
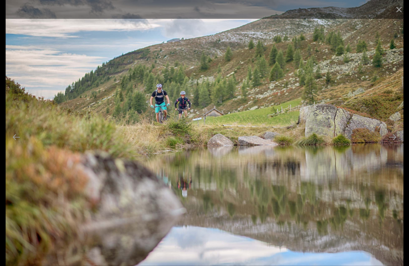
click at [395, 145] on button "Next slide" at bounding box center [392, 137] width 17 height 16
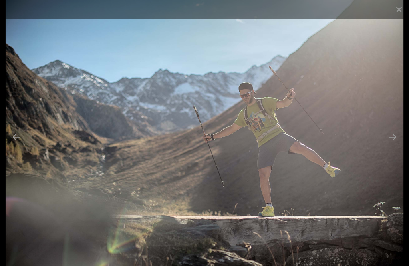
click at [396, 145] on button "Next slide" at bounding box center [392, 137] width 17 height 16
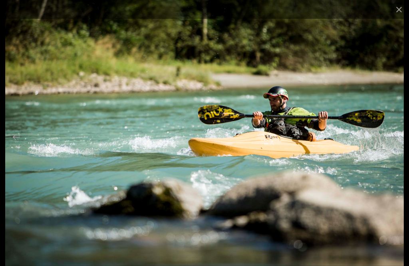
click at [394, 145] on button "Next slide" at bounding box center [392, 137] width 17 height 16
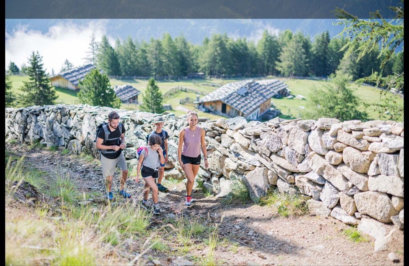
click at [397, 145] on button "Next slide" at bounding box center [392, 137] width 17 height 16
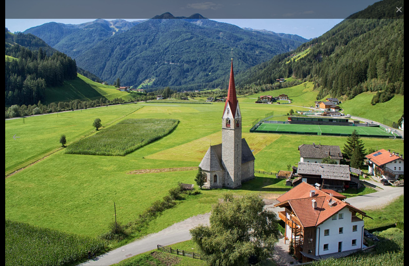
click at [400, 145] on button "Next slide" at bounding box center [392, 137] width 17 height 16
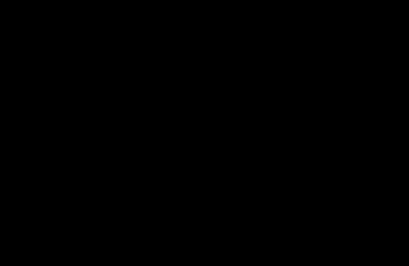
click at [393, 145] on button "Next slide" at bounding box center [396, 137] width 17 height 16
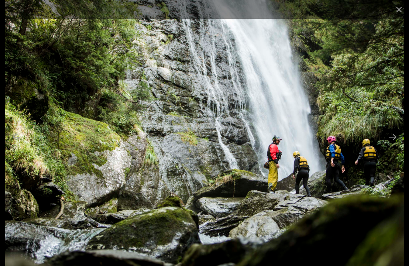
click at [397, 145] on button "Next slide" at bounding box center [392, 137] width 17 height 16
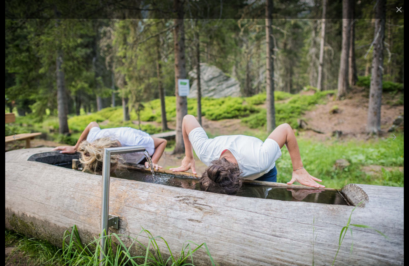
click at [401, 145] on img at bounding box center [204, 133] width 398 height 266
click at [397, 145] on button "Next slide" at bounding box center [392, 137] width 17 height 16
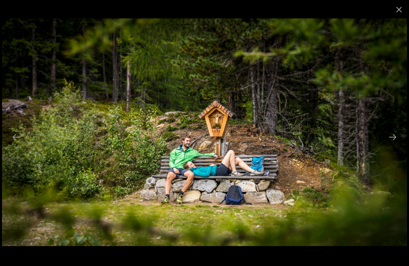
click at [398, 145] on button "Next slide" at bounding box center [392, 137] width 17 height 16
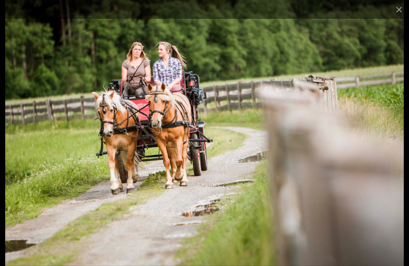
click at [400, 145] on button "Next slide" at bounding box center [392, 137] width 17 height 16
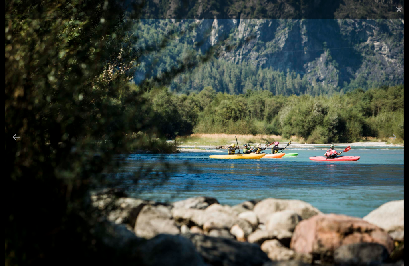
click at [398, 145] on button "Next slide" at bounding box center [392, 137] width 17 height 16
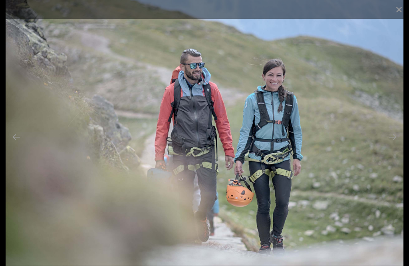
click at [400, 145] on button "Next slide" at bounding box center [392, 137] width 17 height 16
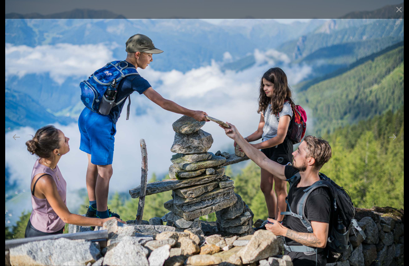
click at [397, 145] on button "Next slide" at bounding box center [392, 137] width 17 height 16
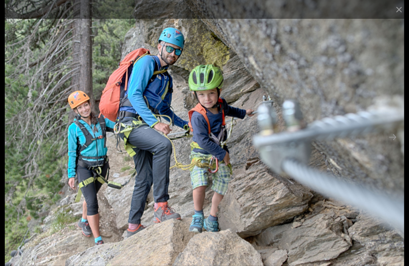
click at [397, 145] on button "Next slide" at bounding box center [392, 137] width 17 height 16
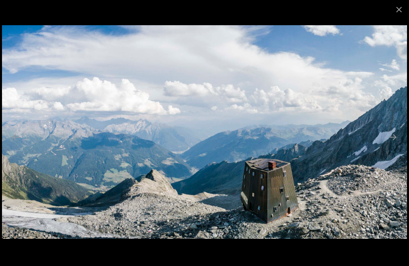
click at [394, 145] on button "Next slide" at bounding box center [392, 137] width 17 height 16
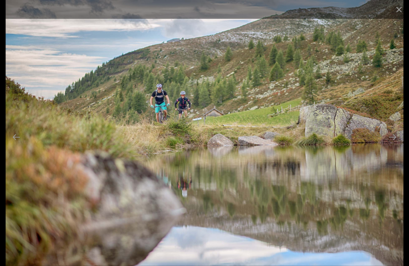
click at [393, 145] on button "Next slide" at bounding box center [392, 137] width 17 height 16
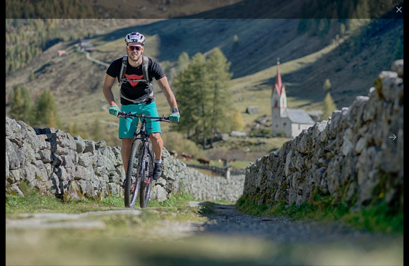
click at [398, 145] on button "Next slide" at bounding box center [392, 137] width 17 height 16
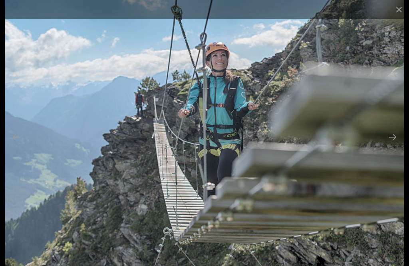
click at [392, 139] on button "Next slide" at bounding box center [392, 137] width 17 height 16
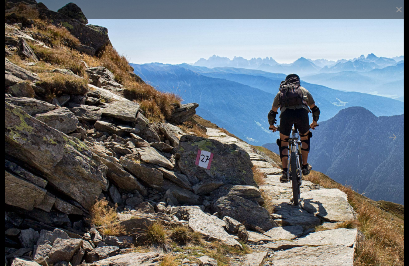
click at [398, 137] on button "Next slide" at bounding box center [392, 137] width 17 height 16
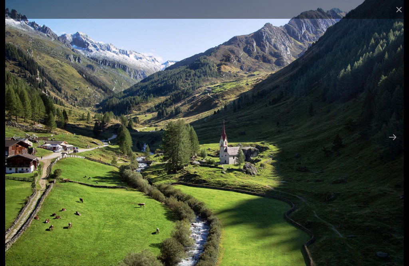
click at [396, 140] on button "Next slide" at bounding box center [392, 137] width 17 height 16
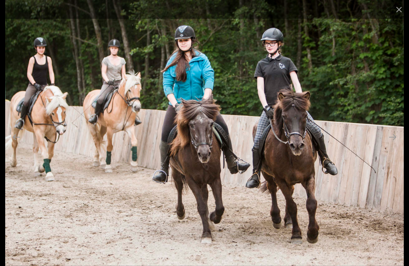
click at [398, 136] on button "Next slide" at bounding box center [392, 137] width 17 height 16
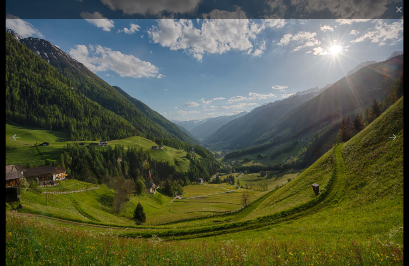
click at [396, 139] on button "Next slide" at bounding box center [392, 137] width 17 height 16
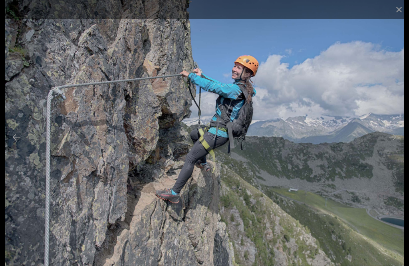
click at [398, 139] on button "Next slide" at bounding box center [392, 137] width 17 height 16
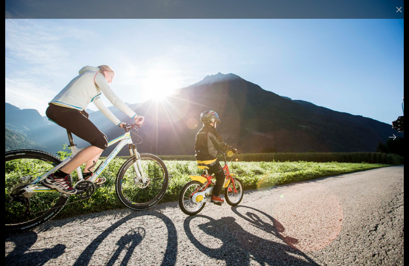
click at [395, 138] on button "Next slide" at bounding box center [392, 137] width 17 height 16
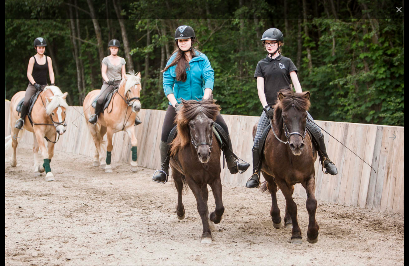
click at [398, 138] on button "Next slide" at bounding box center [392, 137] width 17 height 16
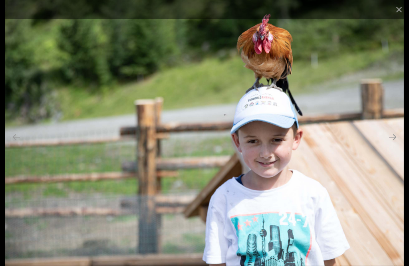
click at [398, 137] on button "Next slide" at bounding box center [392, 137] width 17 height 16
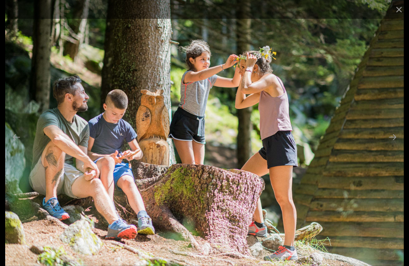
click at [397, 143] on button "Next slide" at bounding box center [392, 137] width 17 height 16
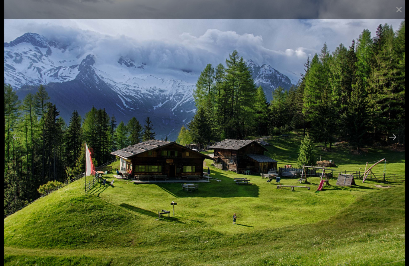
click at [395, 139] on button "Next slide" at bounding box center [392, 137] width 17 height 16
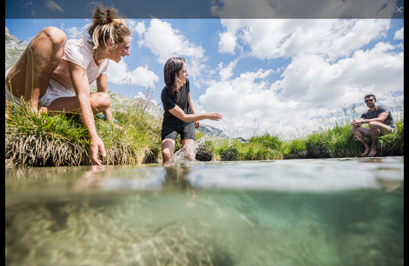
click at [397, 137] on button "Next slide" at bounding box center [392, 137] width 17 height 16
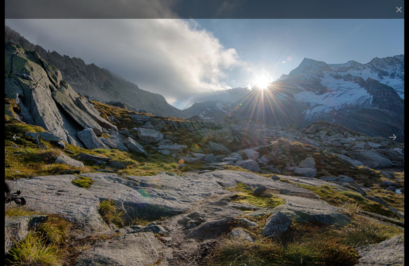
click at [398, 139] on button "Next slide" at bounding box center [392, 137] width 17 height 16
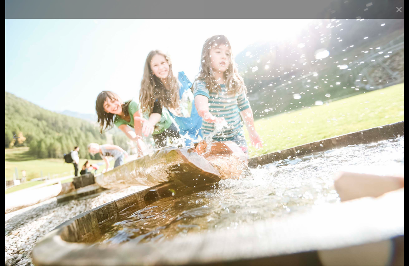
click at [398, 137] on button "Next slide" at bounding box center [392, 137] width 17 height 16
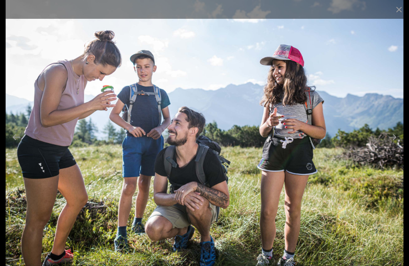
click at [392, 138] on button "Next slide" at bounding box center [392, 137] width 17 height 16
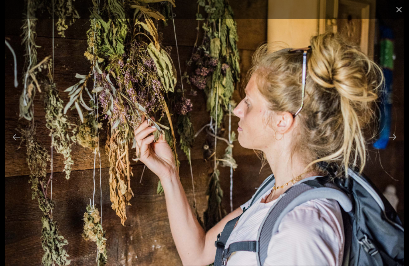
click at [397, 139] on button "Next slide" at bounding box center [392, 137] width 17 height 16
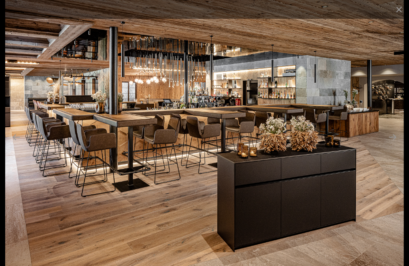
click at [398, 138] on button "Next slide" at bounding box center [392, 137] width 17 height 16
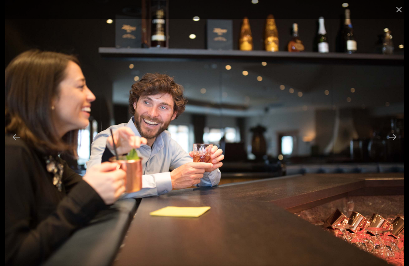
click at [396, 140] on button "Next slide" at bounding box center [392, 137] width 17 height 16
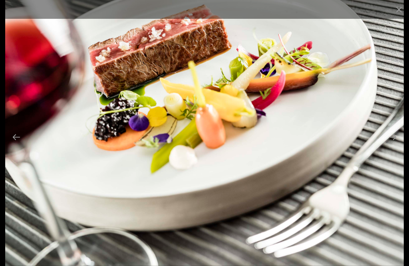
click at [400, 141] on button "Next slide" at bounding box center [392, 137] width 17 height 16
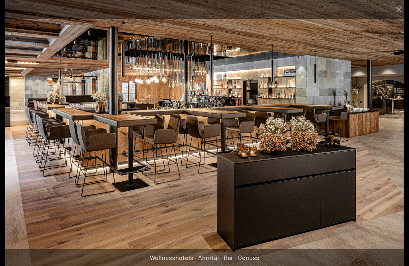
click at [396, 137] on button "Next slide" at bounding box center [392, 137] width 17 height 16
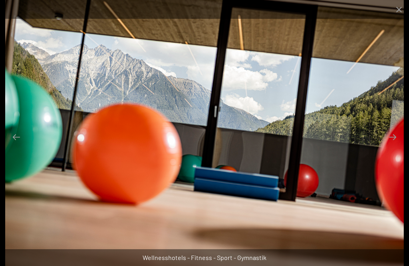
click at [396, 139] on button "Next slide" at bounding box center [392, 137] width 17 height 16
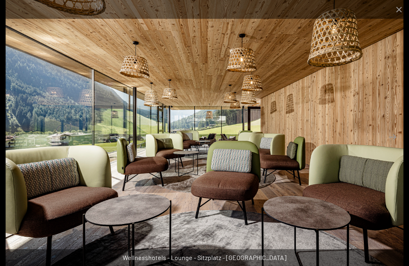
click at [398, 135] on button "Next slide" at bounding box center [392, 137] width 17 height 16
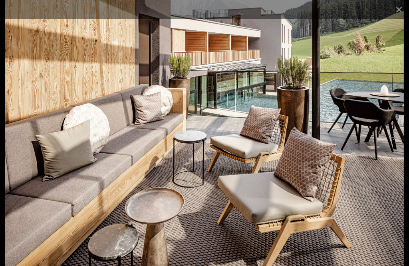
click at [400, 135] on button "Next slide" at bounding box center [392, 137] width 17 height 16
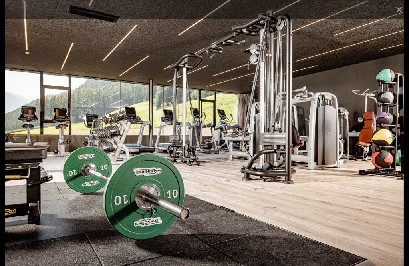
click at [386, 142] on button "Next slide" at bounding box center [392, 137] width 17 height 16
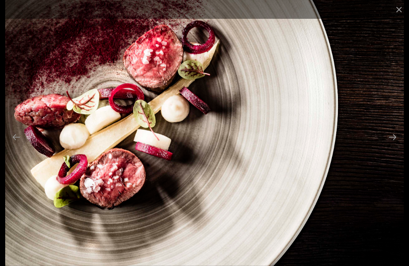
click at [396, 139] on button "Next slide" at bounding box center [392, 137] width 17 height 16
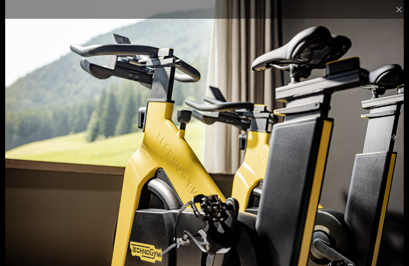
click at [400, 136] on button "Next slide" at bounding box center [392, 137] width 17 height 16
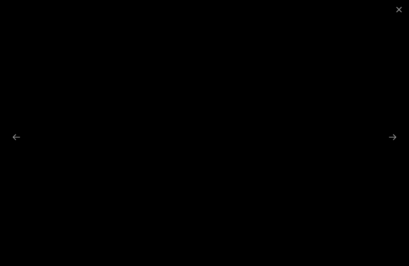
click at [396, 139] on button "Next slide" at bounding box center [392, 137] width 17 height 16
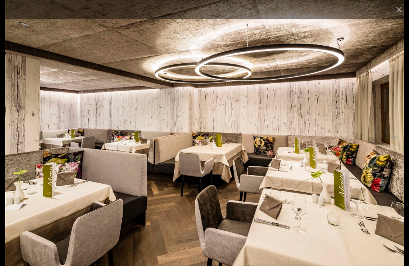
click at [394, 140] on button "Next slide" at bounding box center [392, 137] width 17 height 16
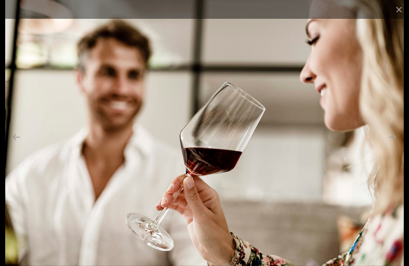
click at [395, 141] on button "Next slide" at bounding box center [392, 137] width 17 height 16
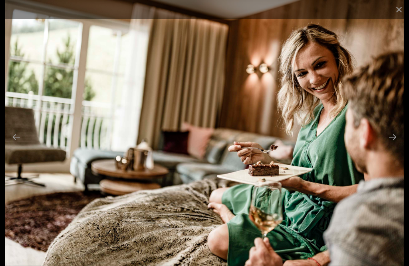
click at [396, 139] on button "Next slide" at bounding box center [392, 137] width 17 height 16
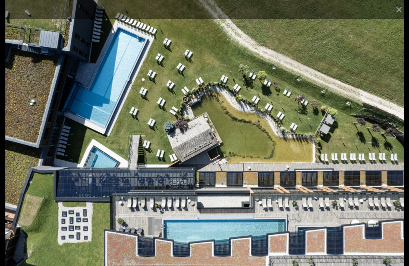
click at [396, 137] on button "Next slide" at bounding box center [392, 137] width 17 height 16
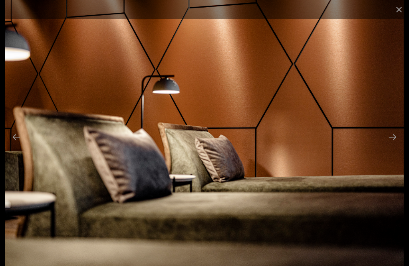
click at [394, 137] on button "Next slide" at bounding box center [392, 137] width 17 height 16
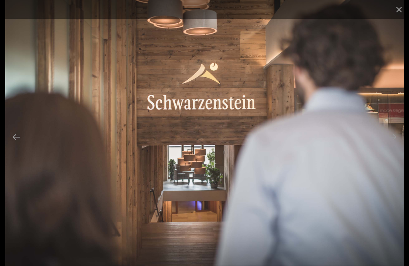
click at [397, 137] on button "Next slide" at bounding box center [392, 137] width 17 height 16
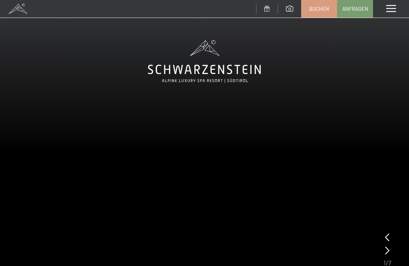
click at [395, 10] on span at bounding box center [391, 8] width 10 height 7
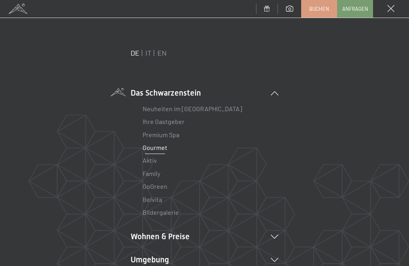
click at [391, 8] on span at bounding box center [391, 8] width 7 height 7
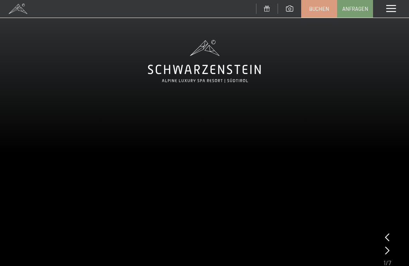
click at [394, 4] on div "Menü" at bounding box center [391, 9] width 36 height 18
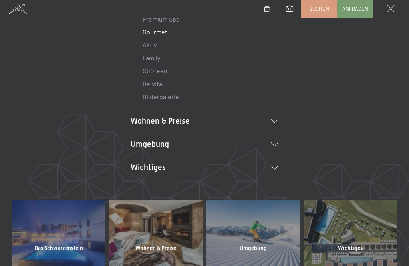
scroll to position [116, 0]
click at [174, 120] on li "Wohnen & Preise Inklusivleistungen Zimmer & Preise Liste Angebote Liste Familie…" at bounding box center [205, 120] width 148 height 11
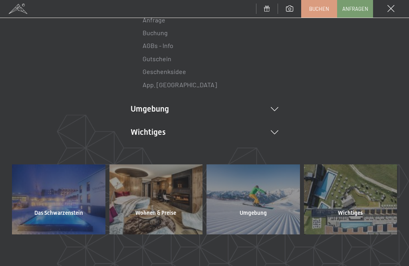
scroll to position [316, 0]
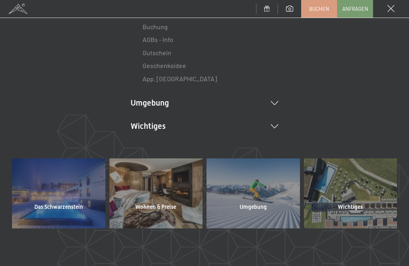
click at [278, 120] on li "Wichtiges Lage & Anreise Online bezahlen Webcam & Wetter Downloads" at bounding box center [205, 125] width 148 height 11
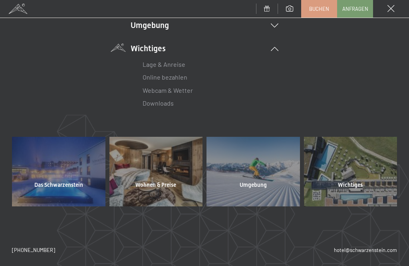
scroll to position [393, 0]
click at [180, 62] on link "Lage & Anreise" at bounding box center [164, 65] width 43 height 8
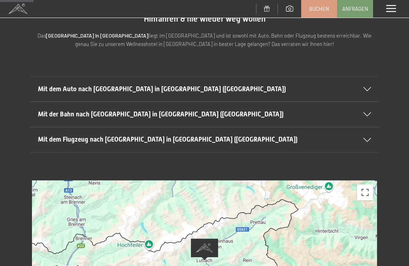
scroll to position [51, 0]
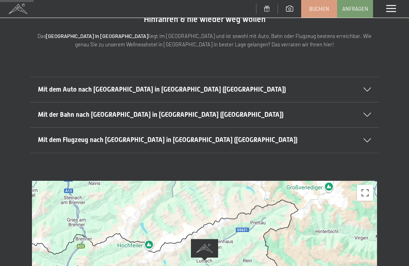
click at [371, 77] on div "Mit dem Auto nach [GEOGRAPHIC_DATA] in [GEOGRAPHIC_DATA] ([GEOGRAPHIC_DATA])" at bounding box center [204, 89] width 333 height 25
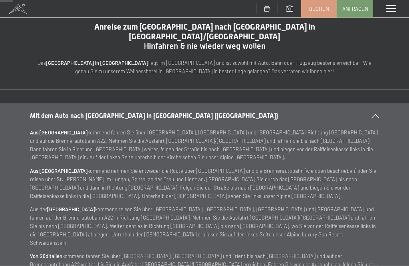
scroll to position [0, 0]
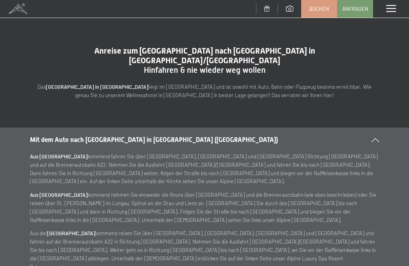
click at [396, 5] on span at bounding box center [391, 8] width 10 height 7
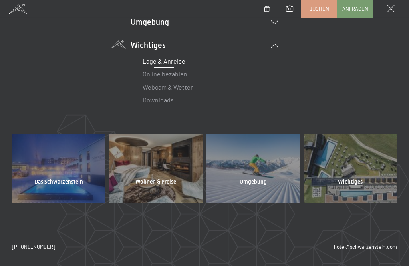
scroll to position [117, 0]
click at [161, 179] on span "Wohnen & Preise" at bounding box center [155, 182] width 41 height 8
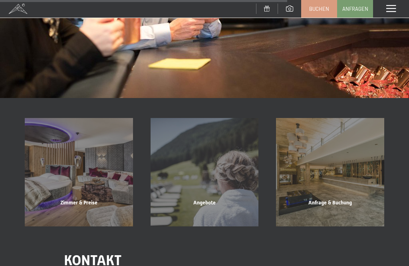
scroll to position [696, 0]
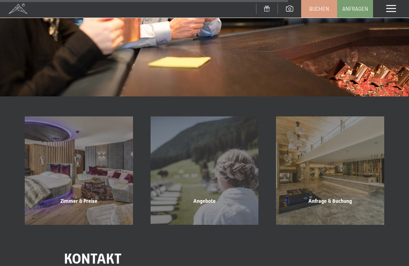
click at [210, 197] on div "Angebote" at bounding box center [205, 210] width 126 height 27
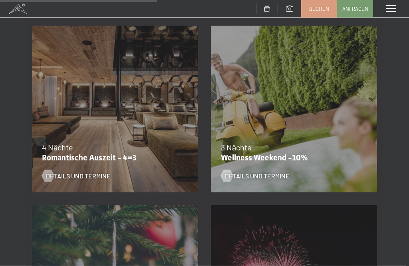
scroll to position [685, 0]
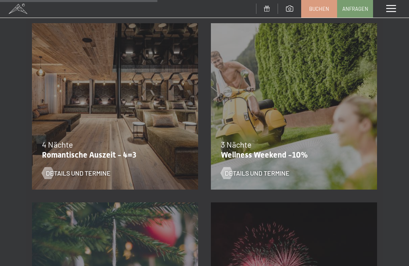
click at [264, 147] on div "3 Nächte" at bounding box center [292, 144] width 142 height 11
click at [273, 175] on span "Details und Termine" at bounding box center [257, 173] width 65 height 9
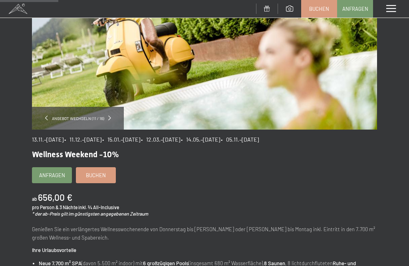
scroll to position [117, 0]
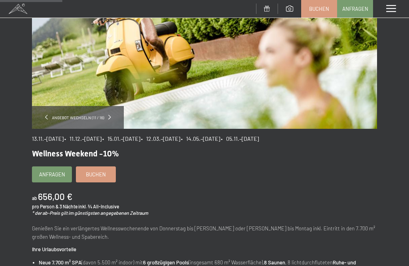
click at [54, 173] on span "Anfragen" at bounding box center [52, 174] width 26 height 7
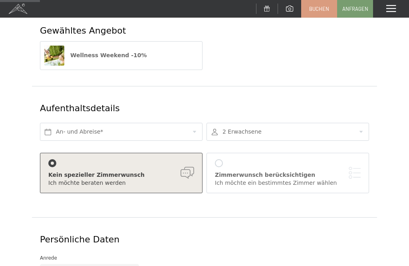
scroll to position [70, 0]
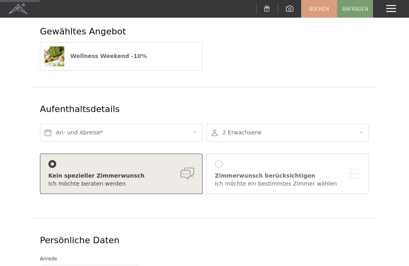
click at [164, 161] on div "Kein spezieller Zimmerwunsch Ich möchte beraten werden" at bounding box center [121, 174] width 146 height 28
click at [295, 172] on div "Zimmerwunsch berücksichtigen" at bounding box center [288, 176] width 146 height 8
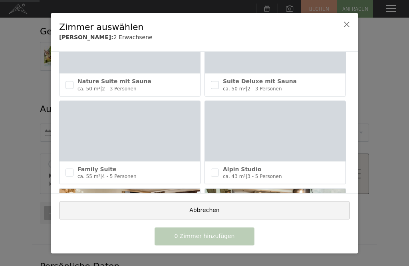
scroll to position [217, 0]
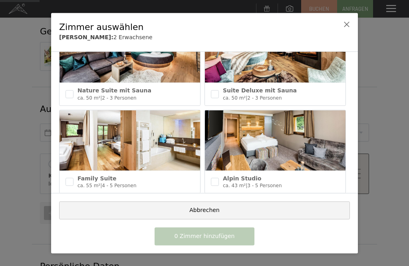
click at [123, 80] on img at bounding box center [130, 52] width 141 height 60
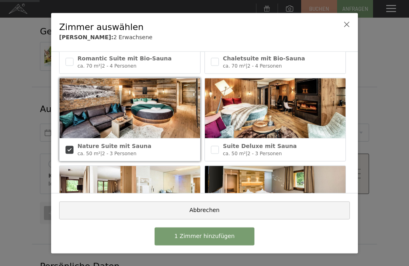
scroll to position [161, 0]
click at [147, 129] on img at bounding box center [130, 108] width 141 height 60
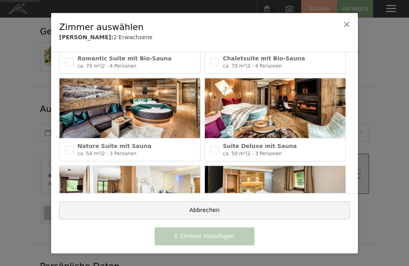
click at [164, 117] on img at bounding box center [130, 108] width 141 height 60
checkbox input "true"
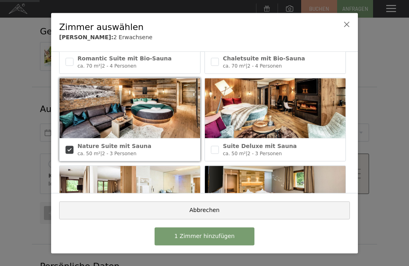
click at [235, 239] on button "1 Zimmer hinzufügen" at bounding box center [205, 236] width 100 height 18
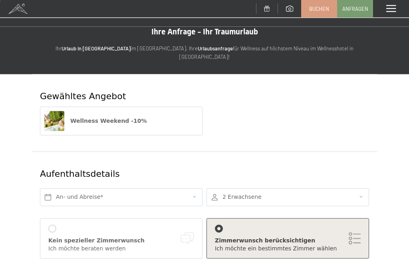
scroll to position [0, 0]
